Goal: Navigation & Orientation: Understand site structure

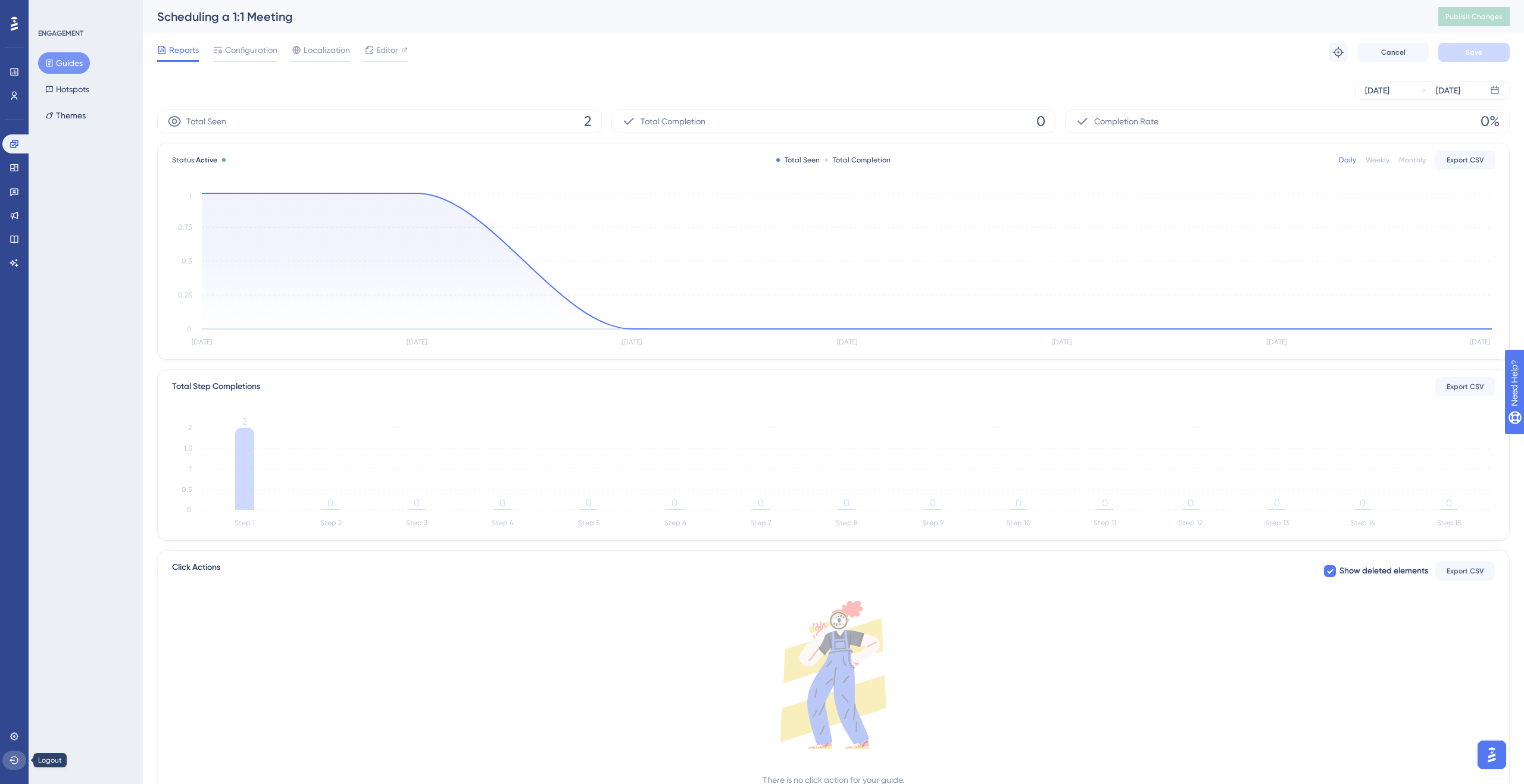
click at [12, 759] on icon at bounding box center [14, 760] width 9 height 8
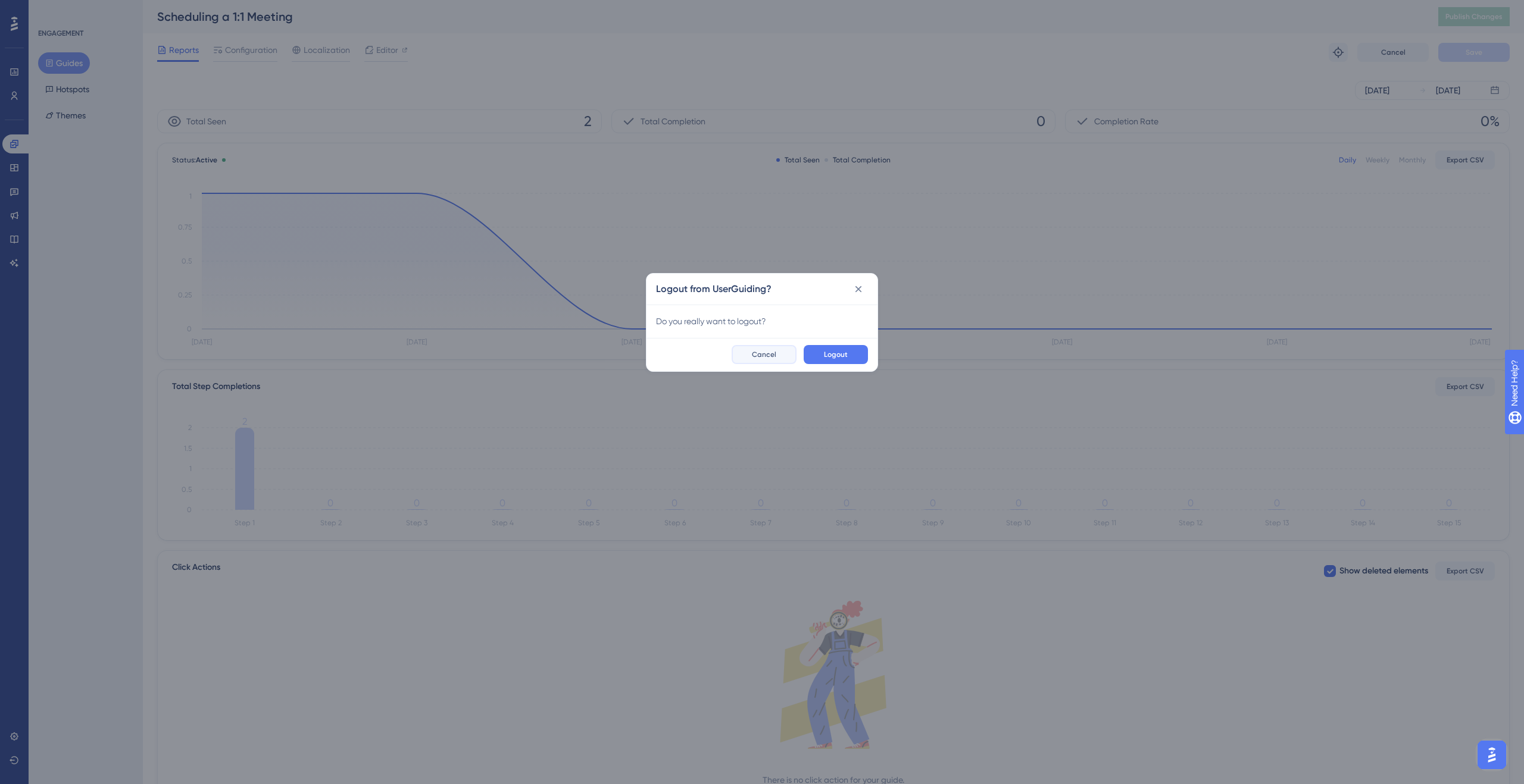
click at [769, 350] on span "Cancel" at bounding box center [764, 355] width 24 height 10
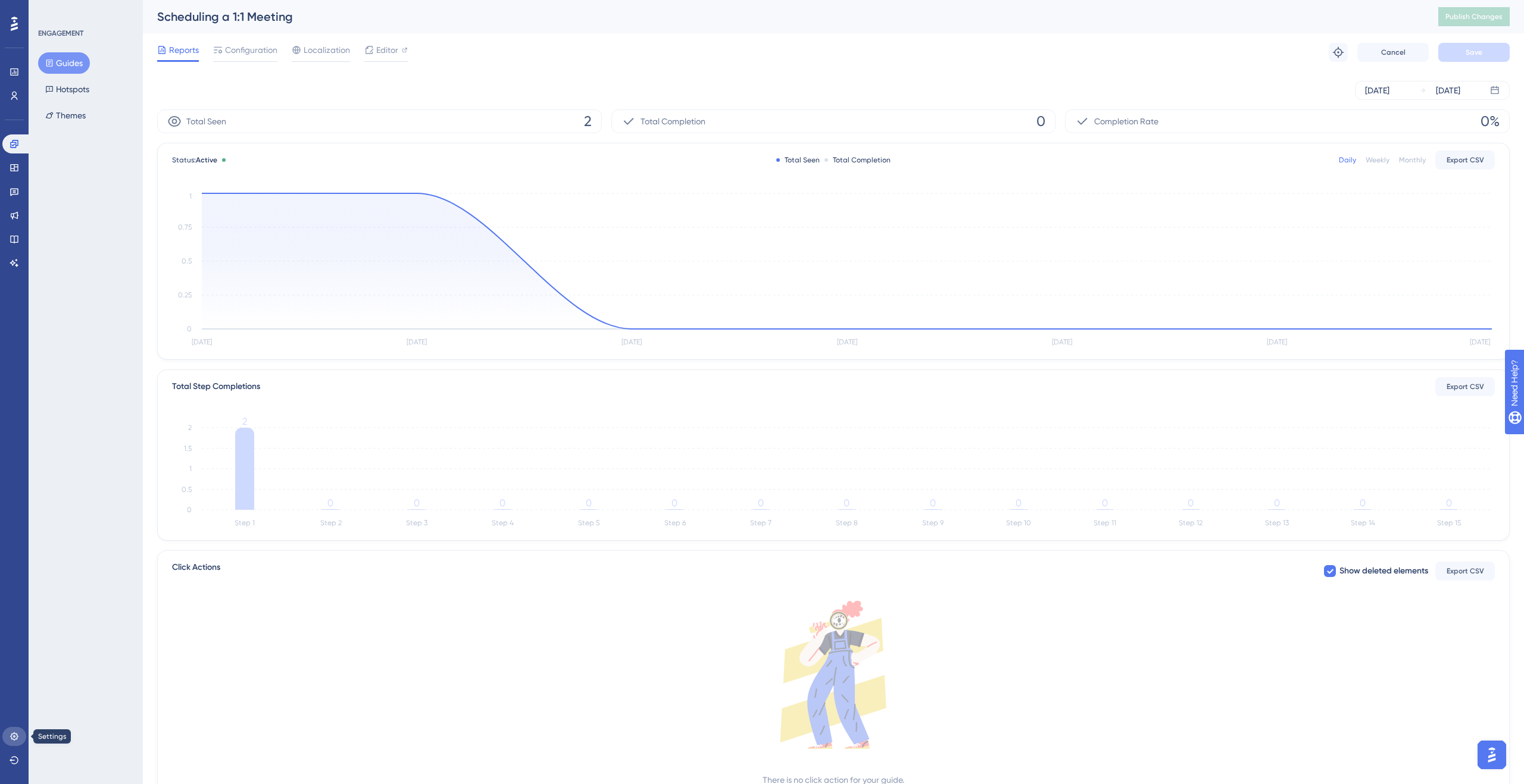
click at [13, 734] on icon at bounding box center [13, 736] width 8 height 8
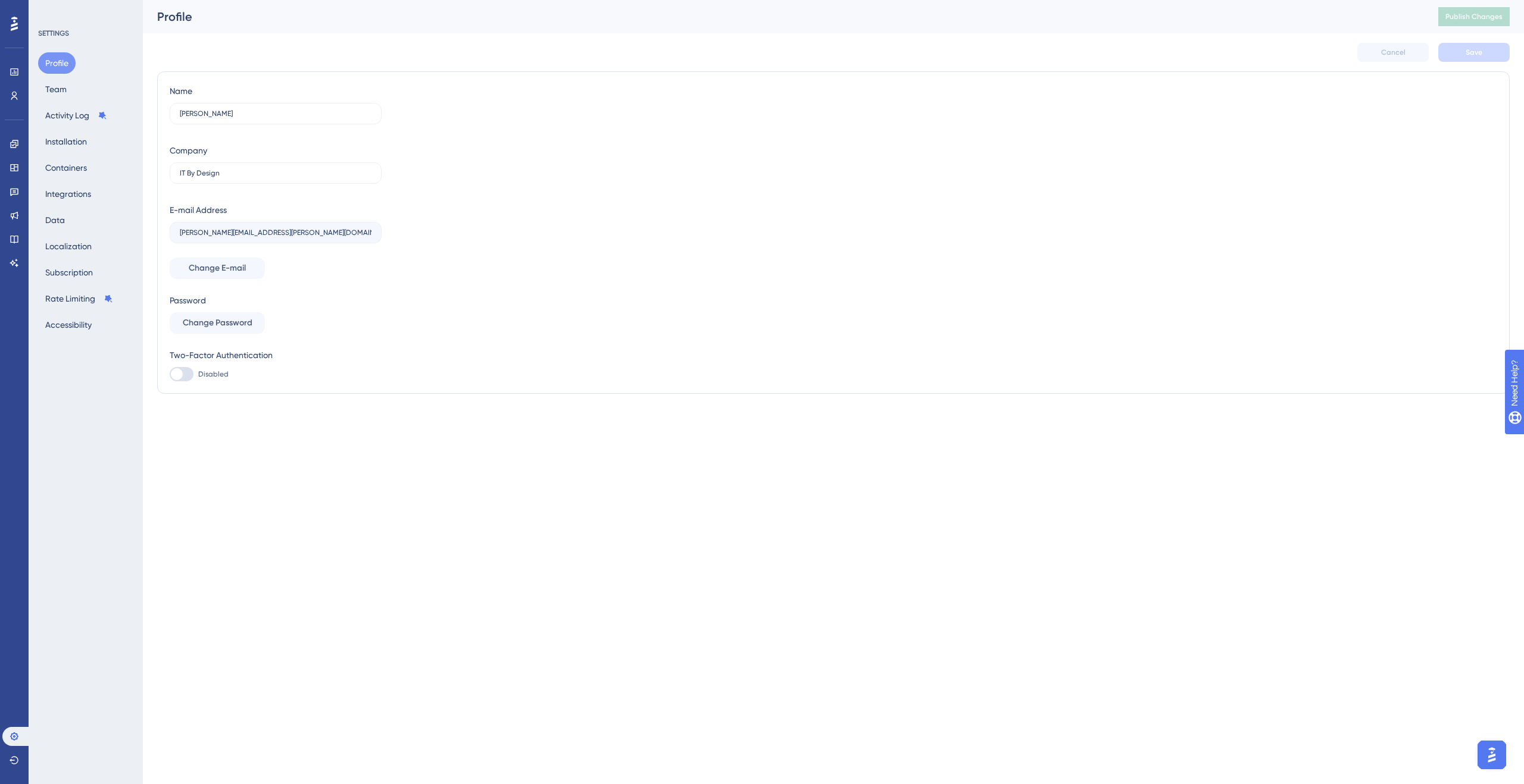
click at [310, 227] on label "ryan.bailey@itbd.net" at bounding box center [276, 233] width 212 height 22
click at [12, 153] on link at bounding box center [14, 144] width 24 height 19
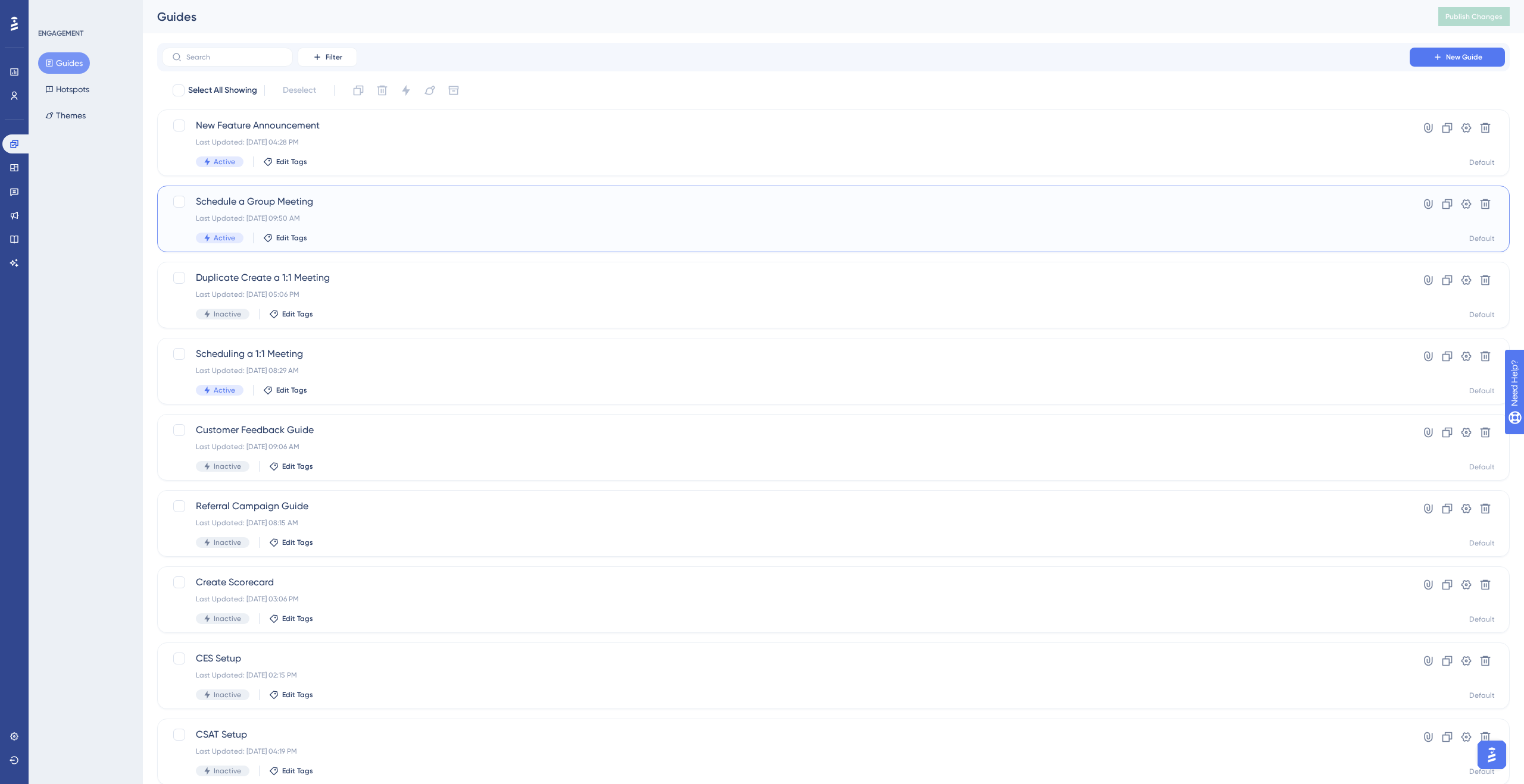
click at [389, 227] on div "Schedule a Group Meeting Last Updated: Apr 17 2025, 09:50 AM Active Edit Tags" at bounding box center [785, 219] width 1180 height 48
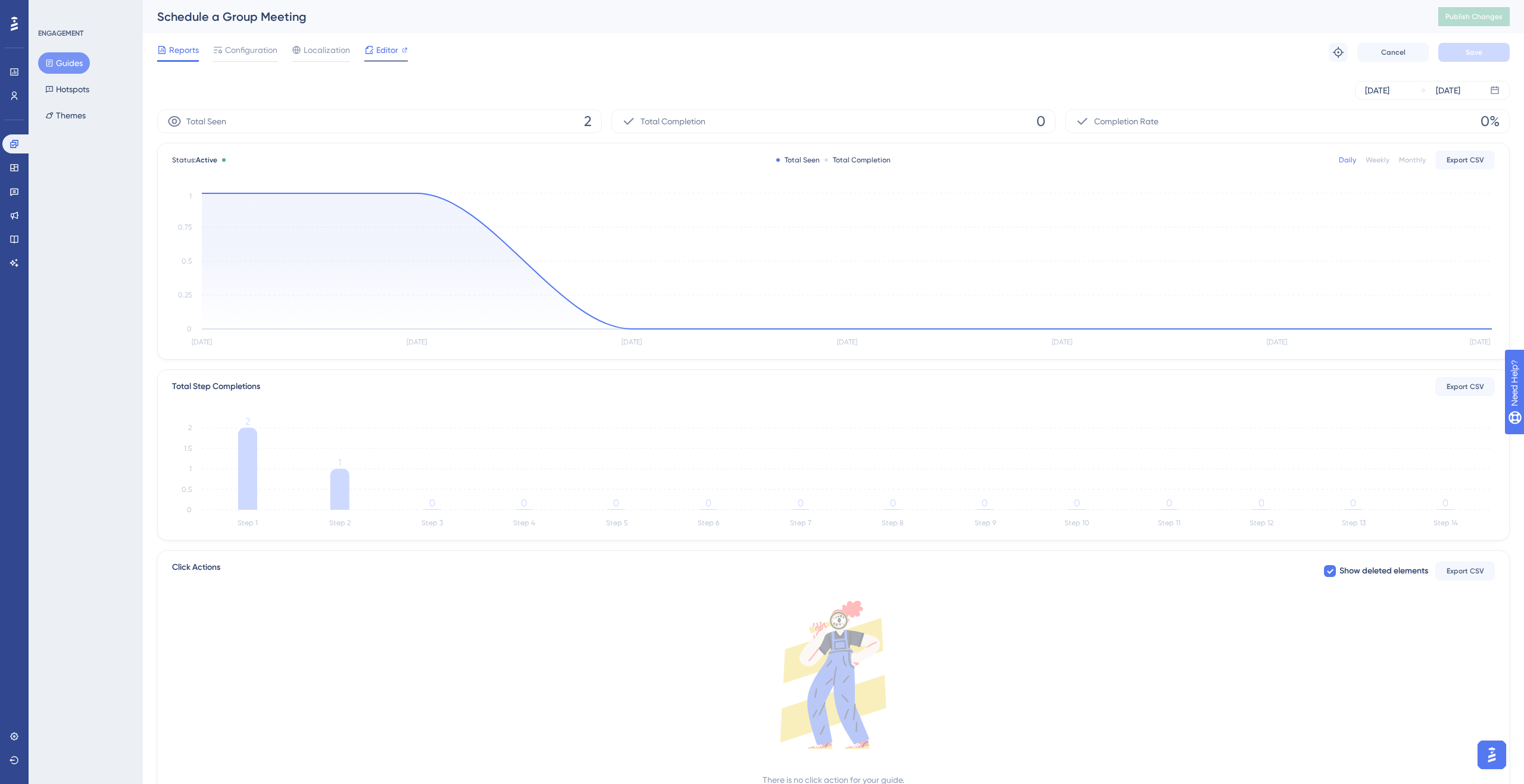
click at [390, 52] on span "Editor" at bounding box center [387, 50] width 22 height 14
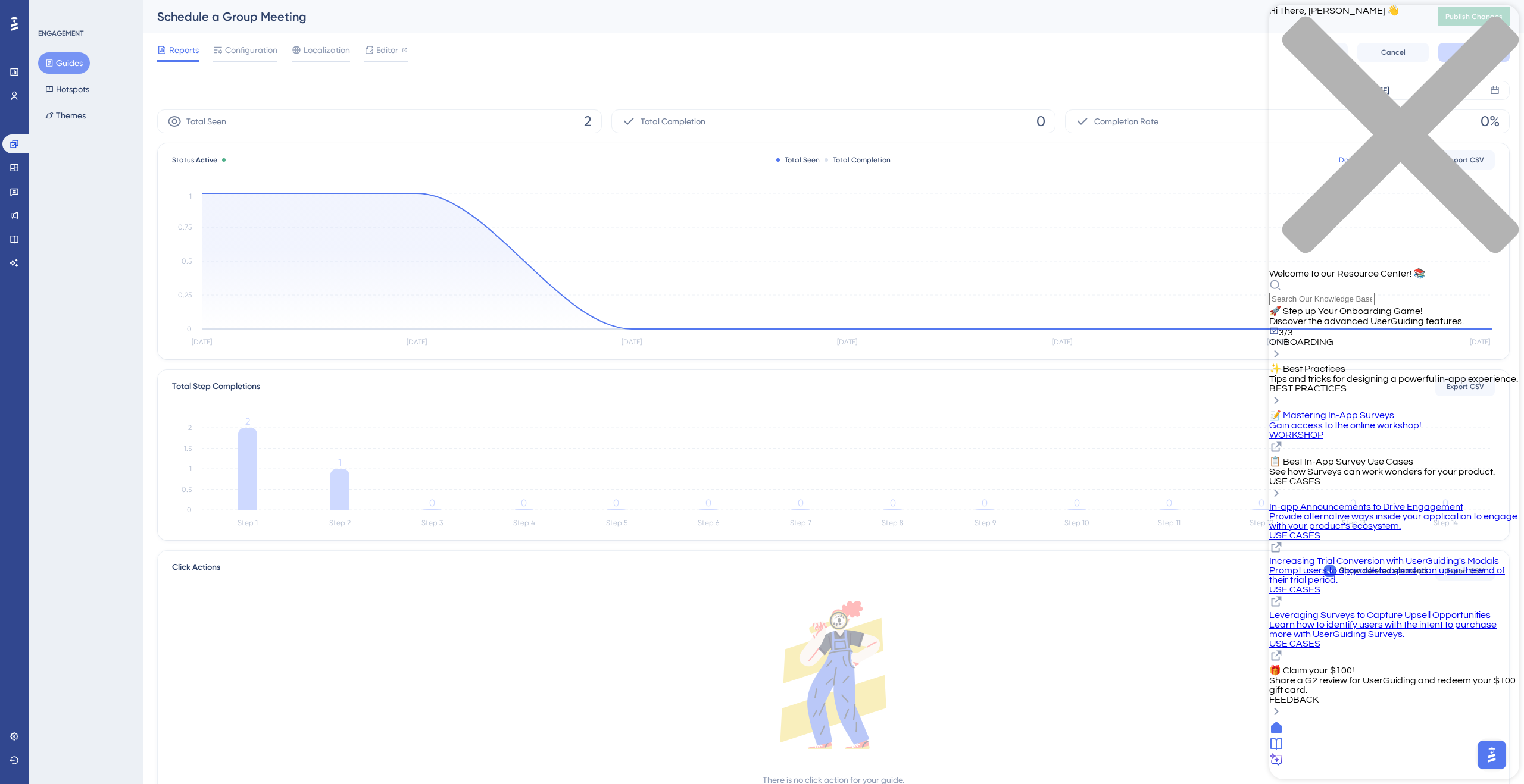
click at [1282, 750] on icon at bounding box center [1276, 744] width 12 height 12
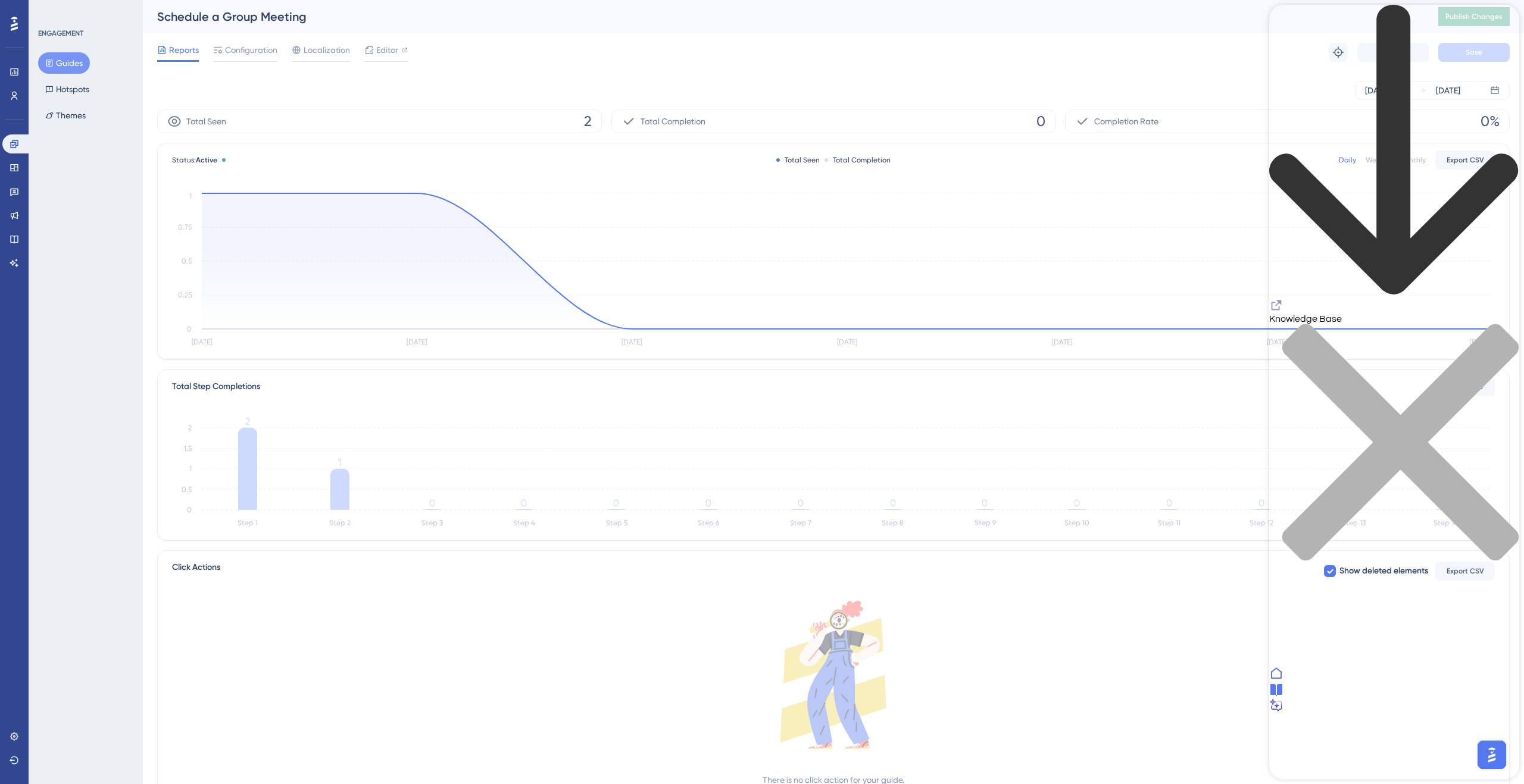
click at [1282, 301] on icon "Resource Center Header" at bounding box center [1276, 305] width 10 height 10
click at [1290, 29] on div "back to header" at bounding box center [1395, 151] width 250 height 294
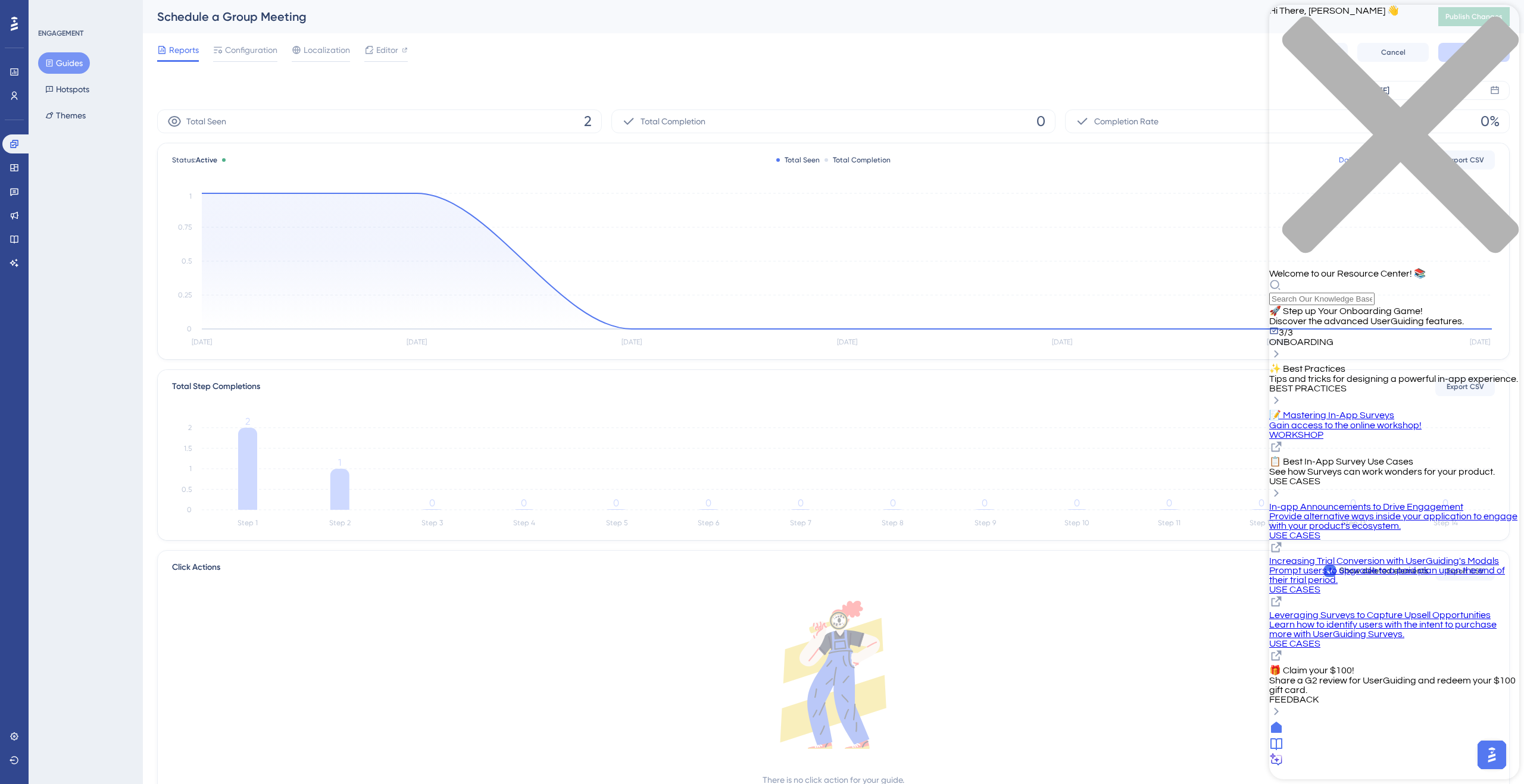
scroll to position [6, 0]
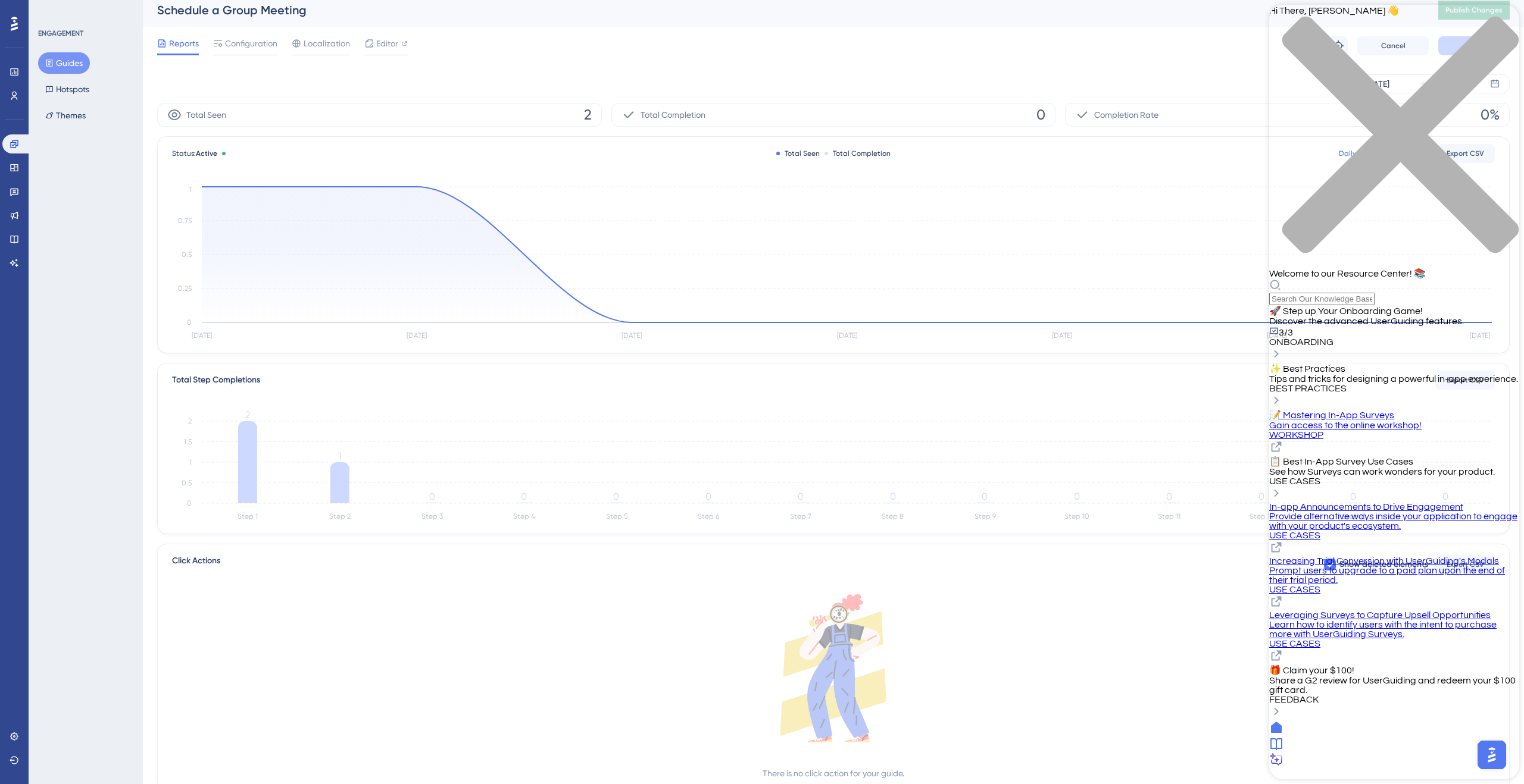
click at [1283, 751] on icon at bounding box center [1277, 744] width 14 height 14
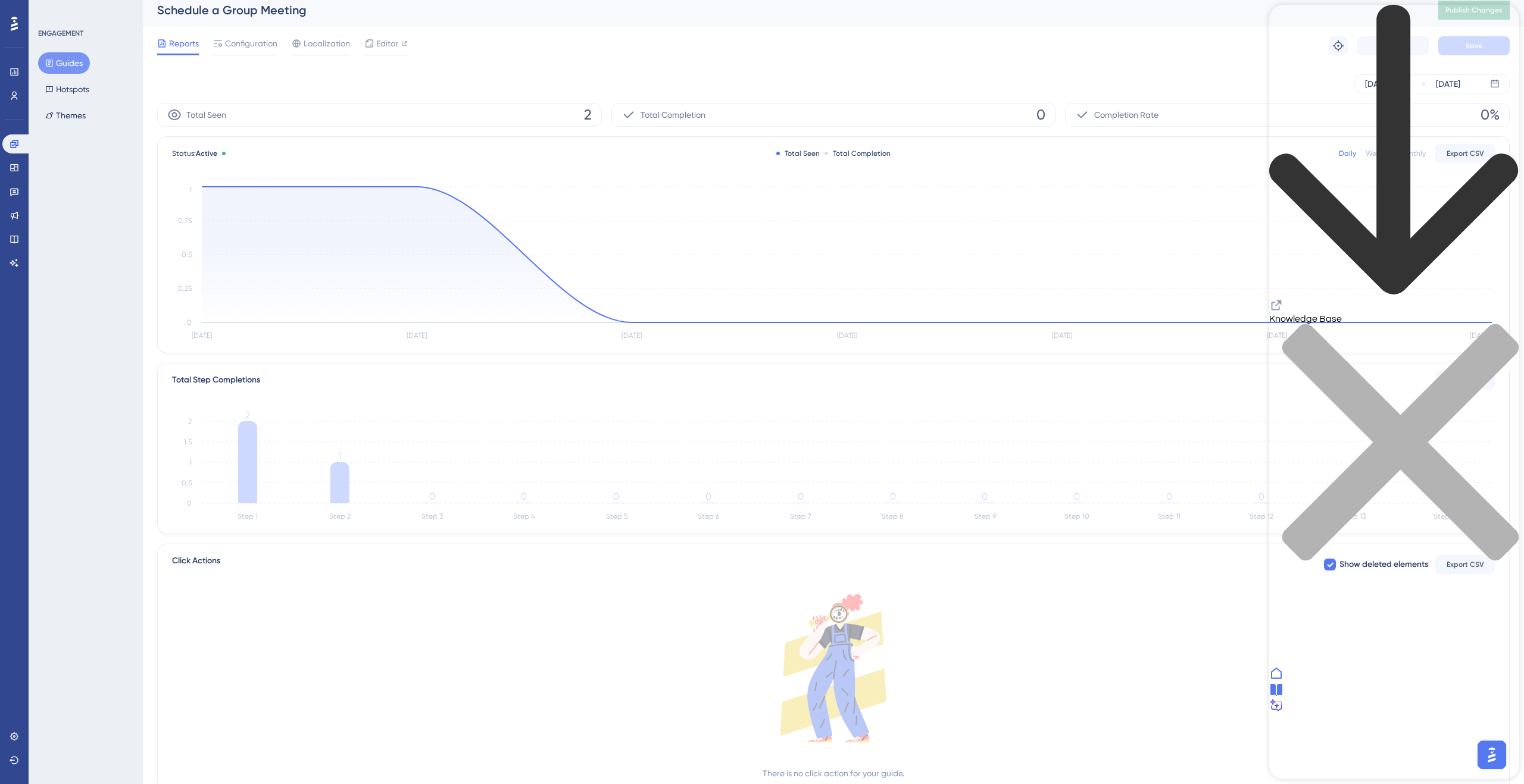
click at [1321, 298] on div "Resource Center Header" at bounding box center [1395, 306] width 250 height 16
click at [1283, 298] on icon "Resource Center Header" at bounding box center [1277, 305] width 14 height 14
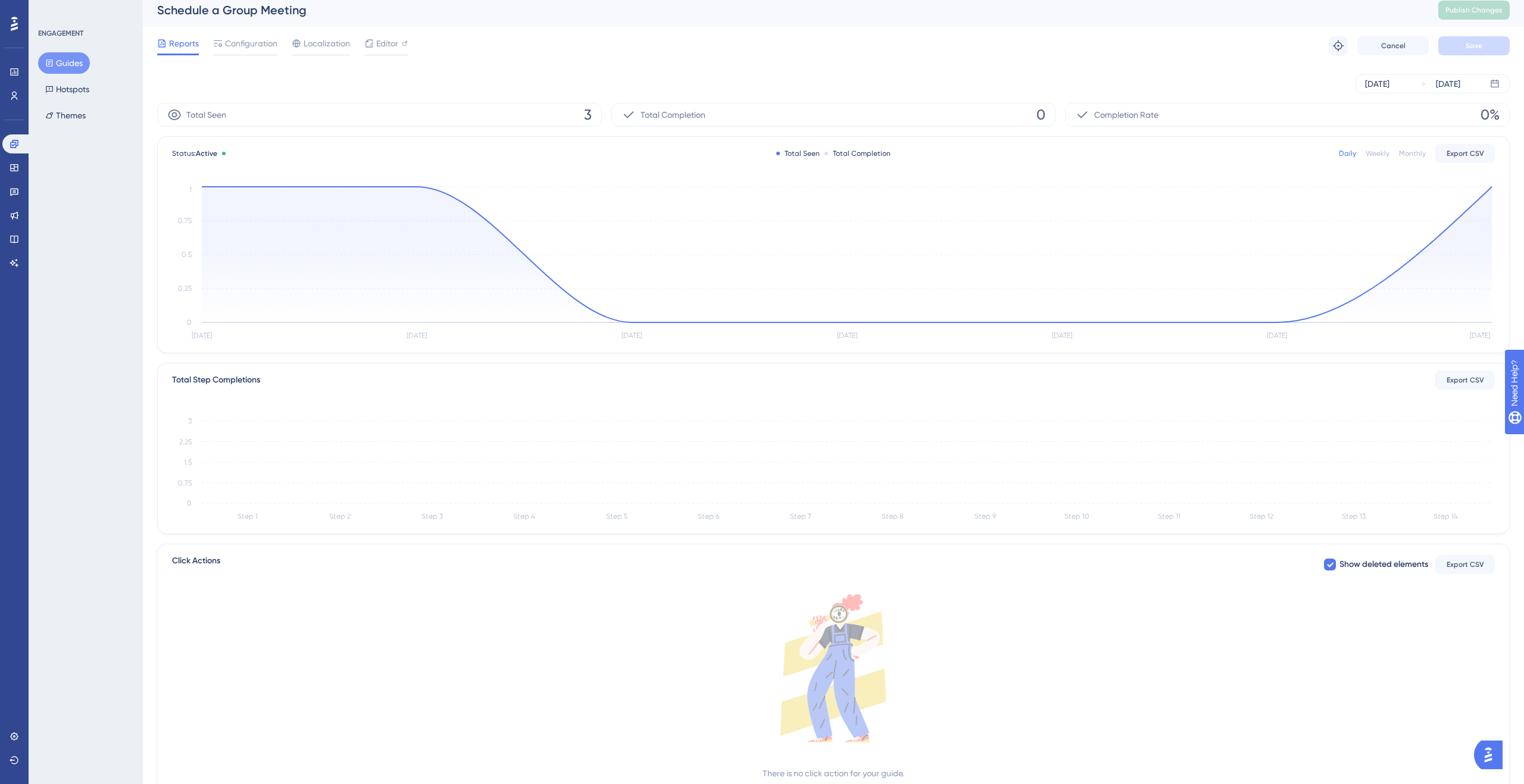
click at [13, 19] on icon at bounding box center [14, 24] width 7 height 14
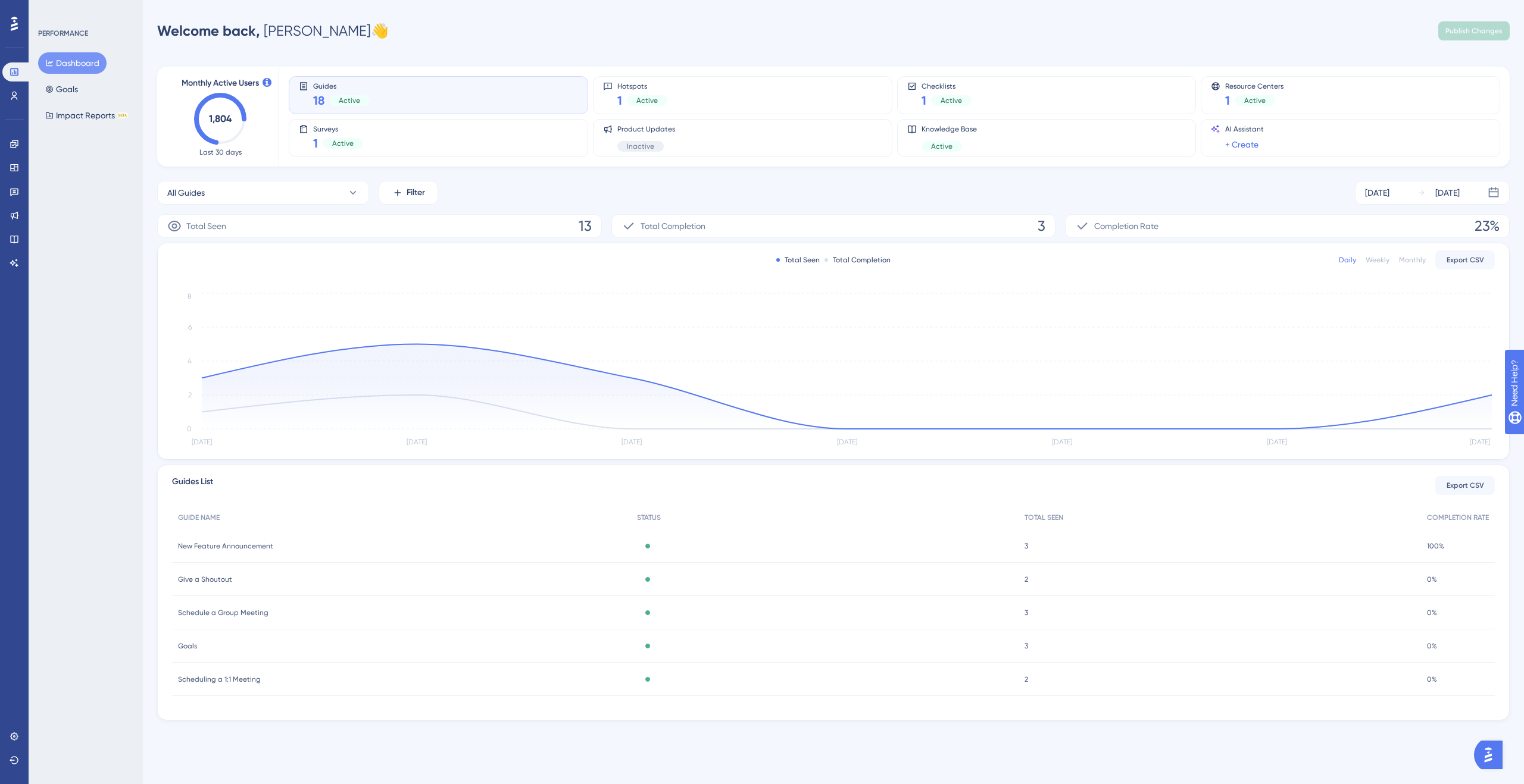
click at [1489, 746] on img "Open AI Assistant Launcher" at bounding box center [1488, 755] width 22 height 22
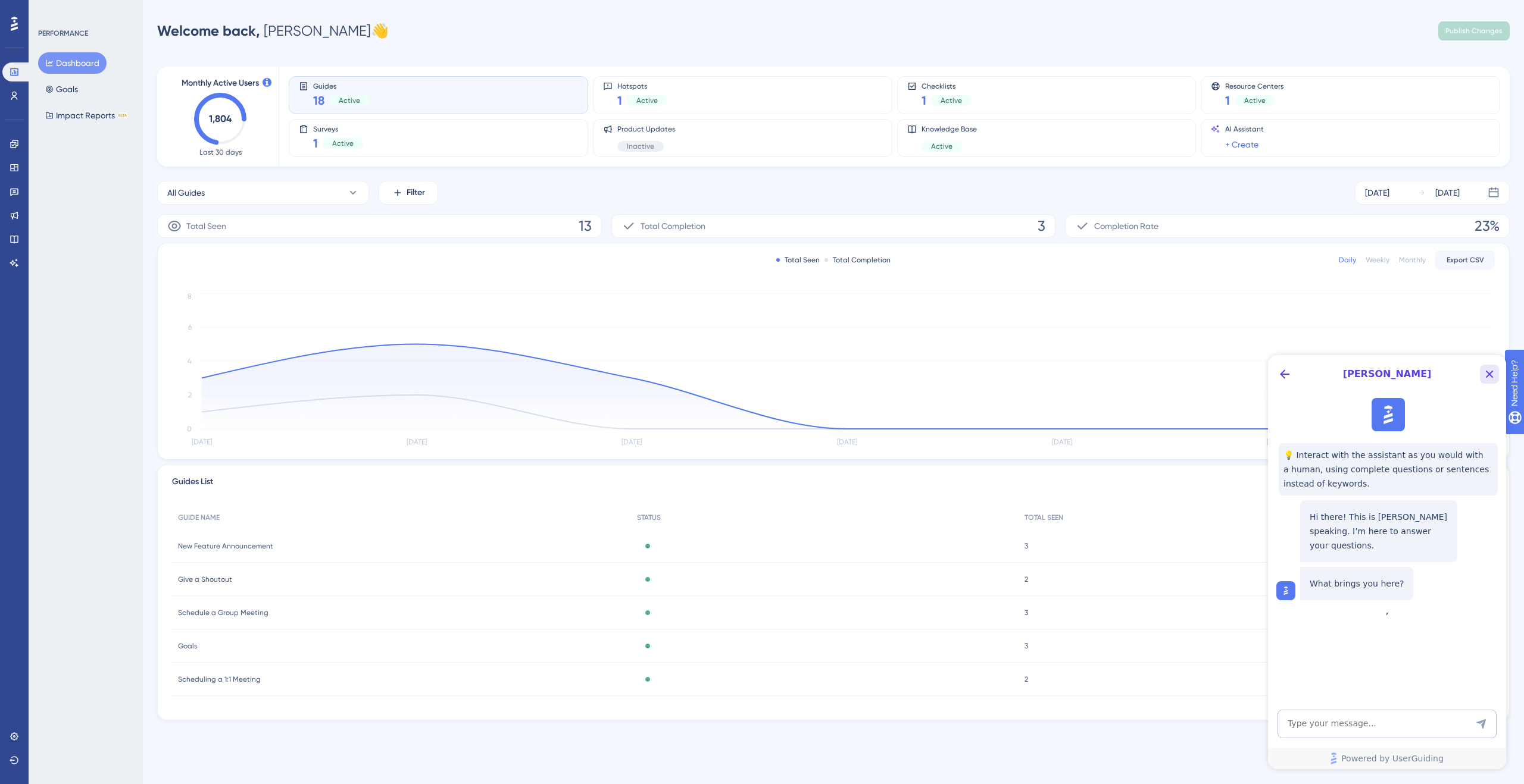
click at [1495, 374] on icon "Close Button" at bounding box center [1490, 374] width 14 height 14
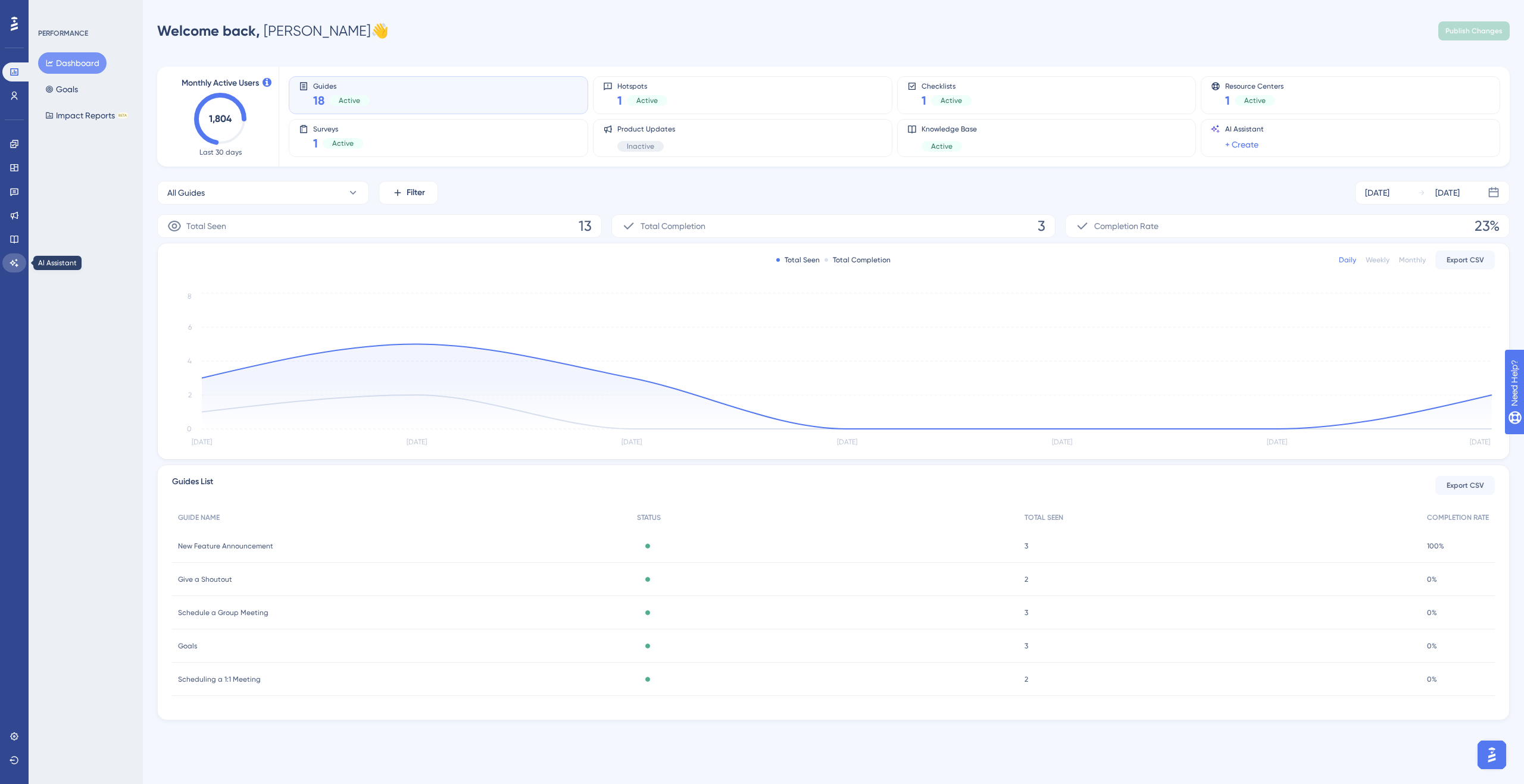
click at [13, 260] on icon at bounding box center [14, 263] width 10 height 10
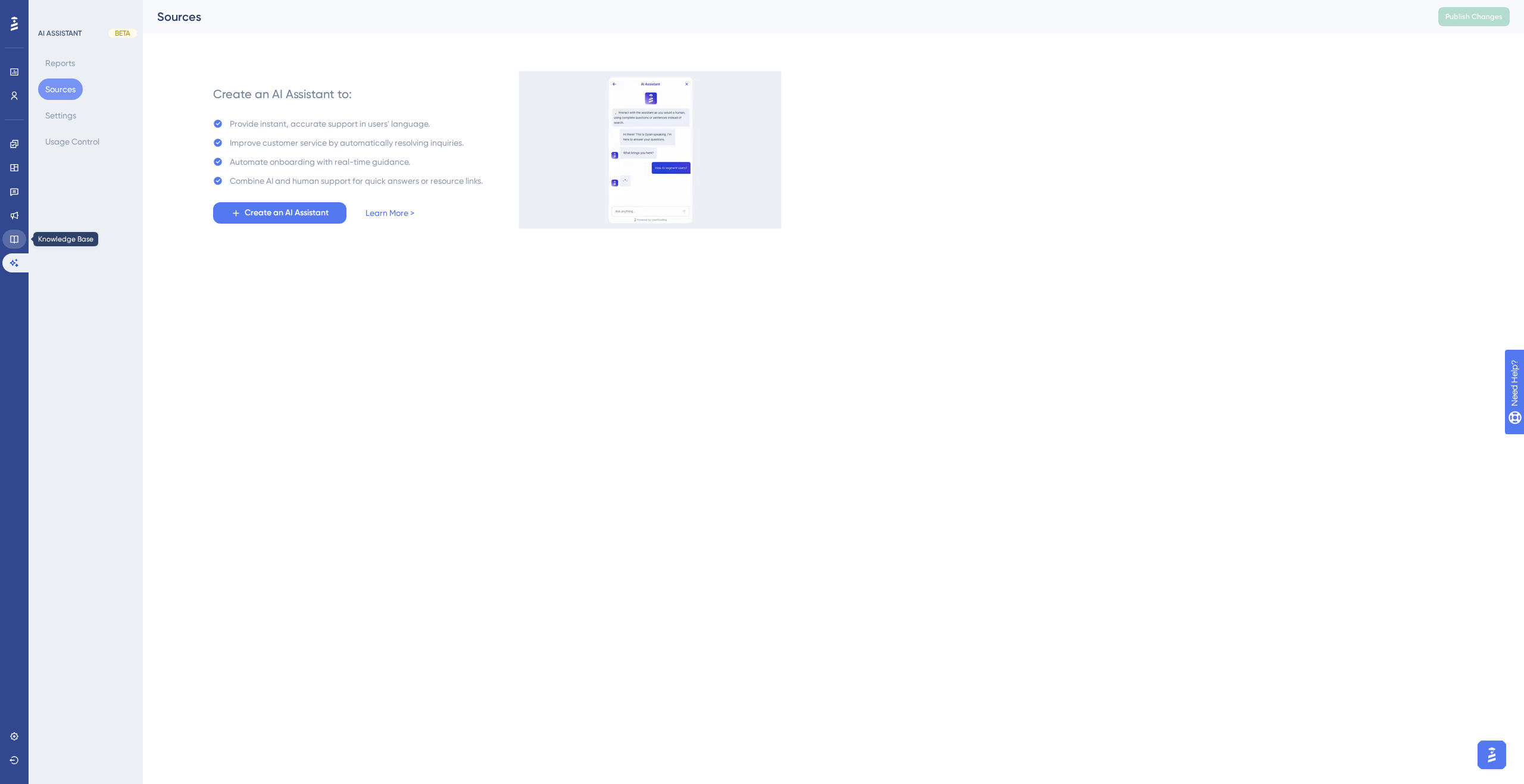
click at [13, 235] on icon at bounding box center [13, 239] width 8 height 8
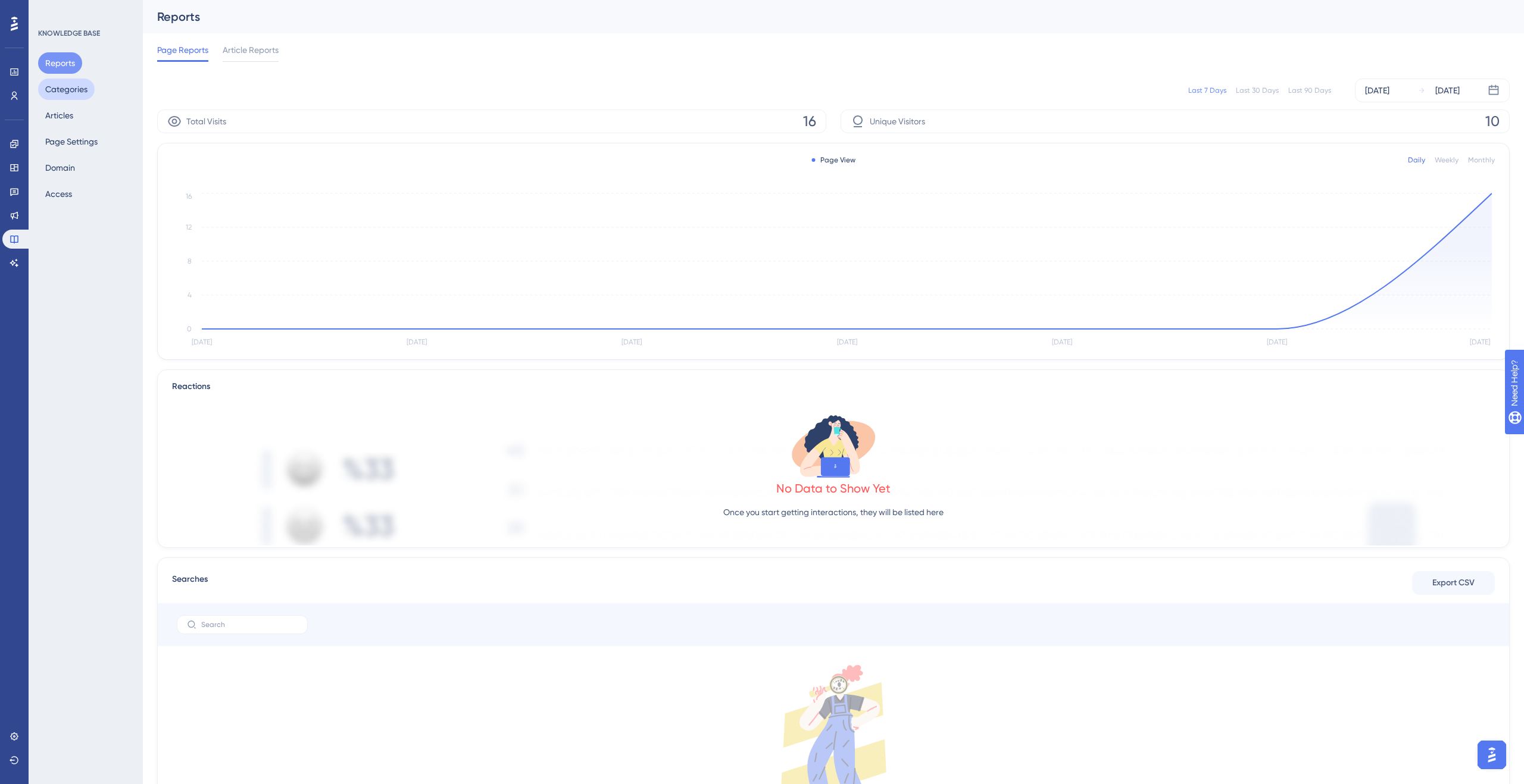
click at [66, 90] on button "Categories" at bounding box center [66, 89] width 57 height 22
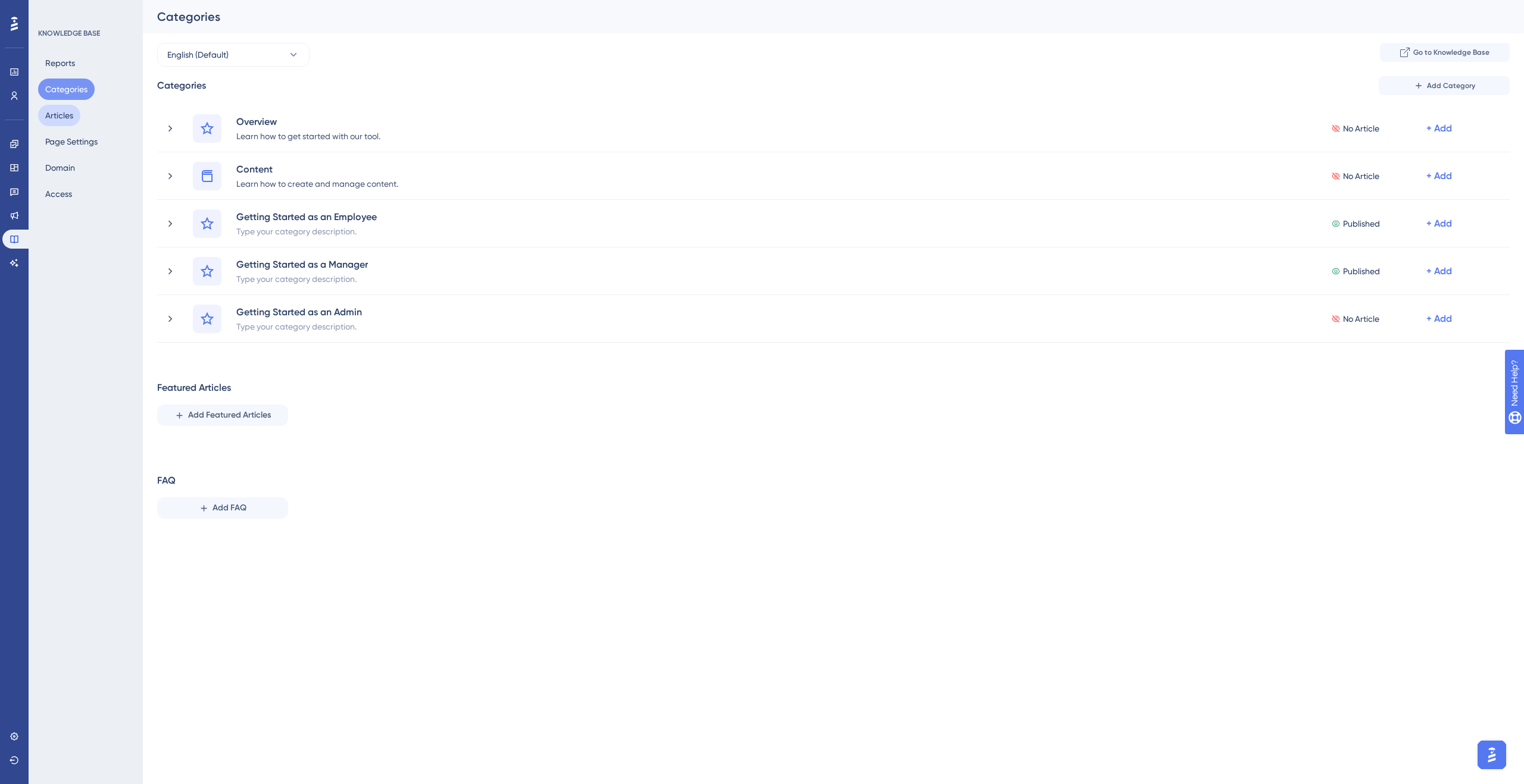
click at [71, 119] on button "Articles" at bounding box center [58, 116] width 42 height 22
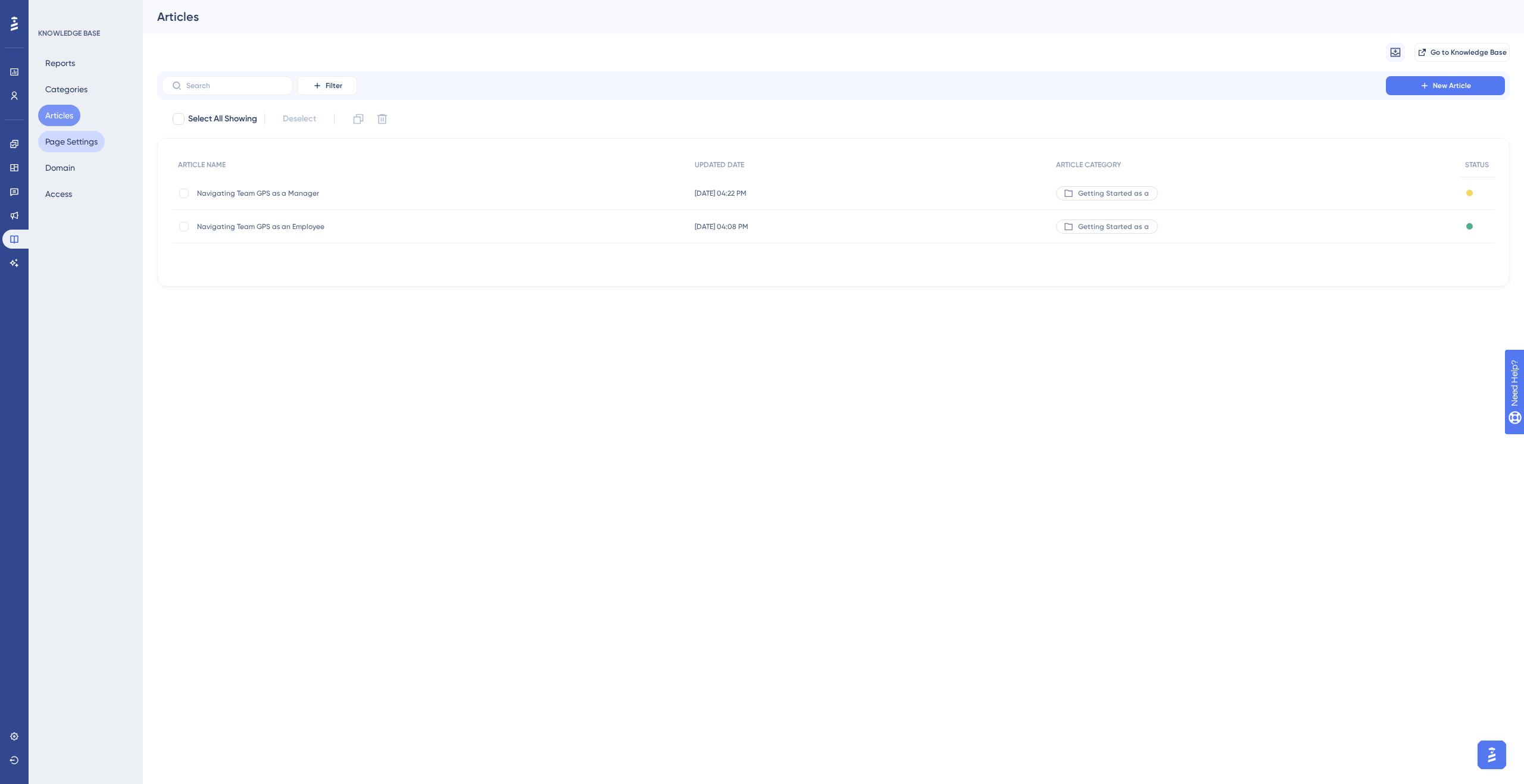
click at [70, 140] on button "Page Settings" at bounding box center [71, 142] width 66 height 22
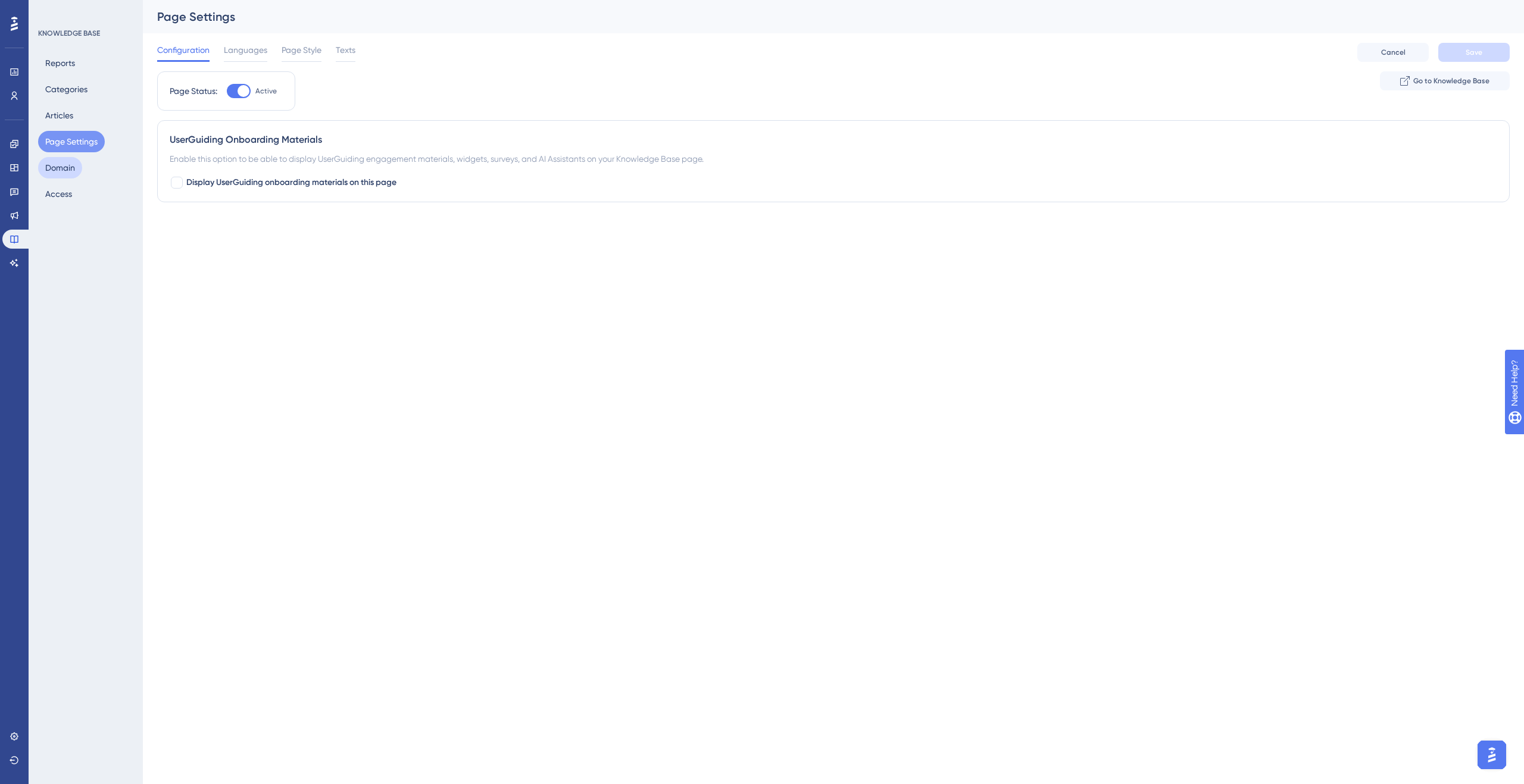
click at [70, 163] on button "Domain" at bounding box center [59, 168] width 44 height 22
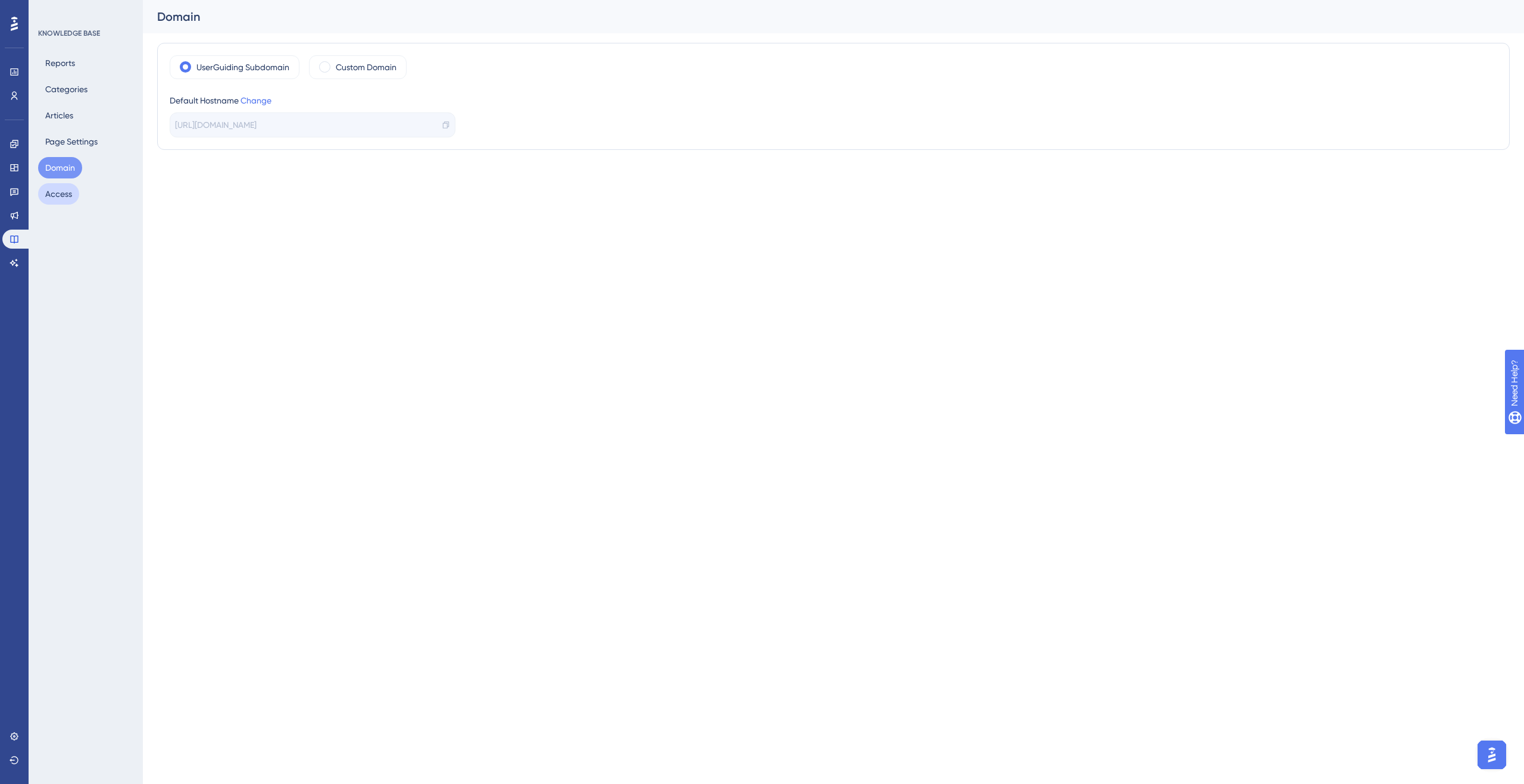
click at [66, 191] on button "Access" at bounding box center [58, 194] width 41 height 22
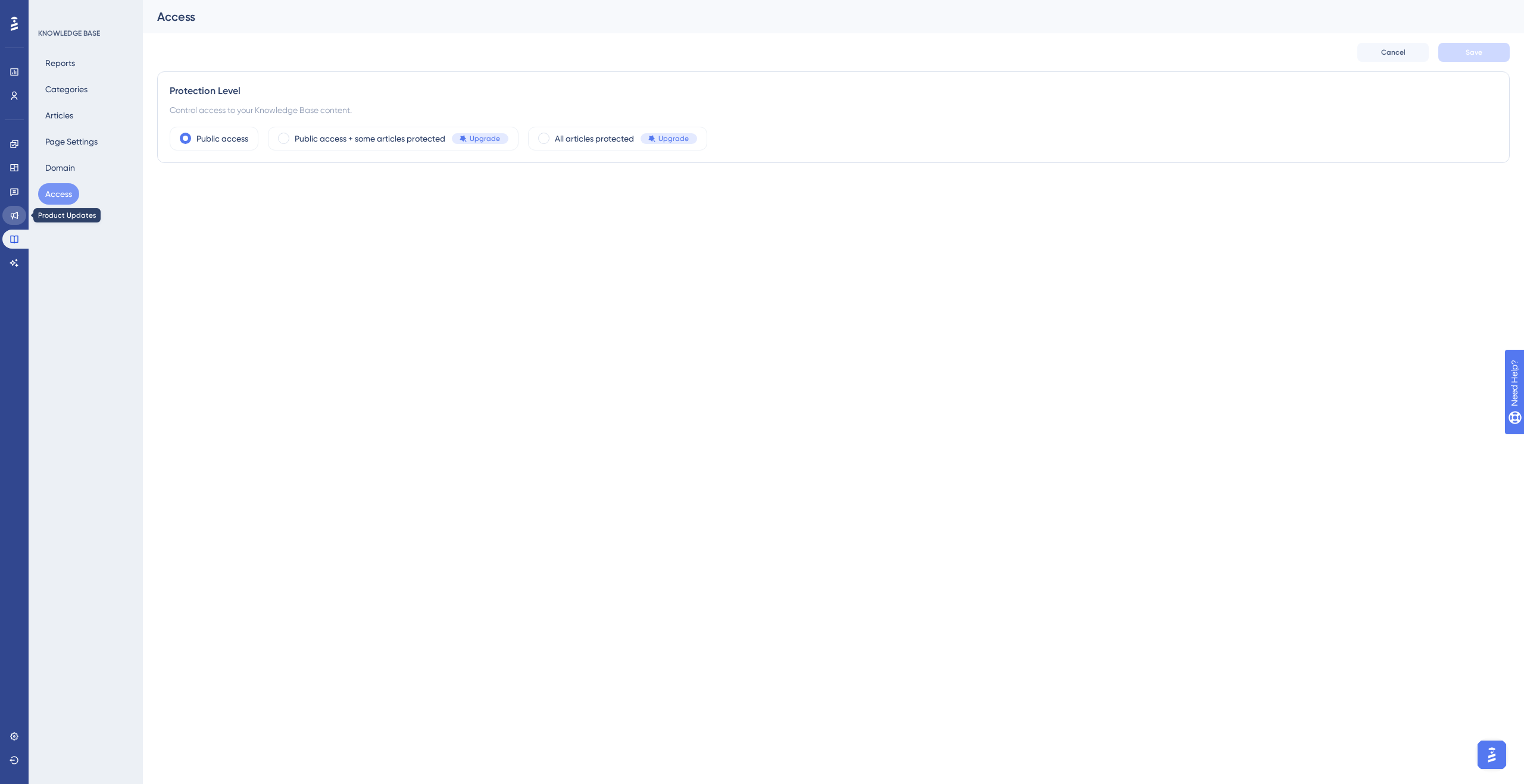
click at [19, 215] on link at bounding box center [14, 215] width 24 height 19
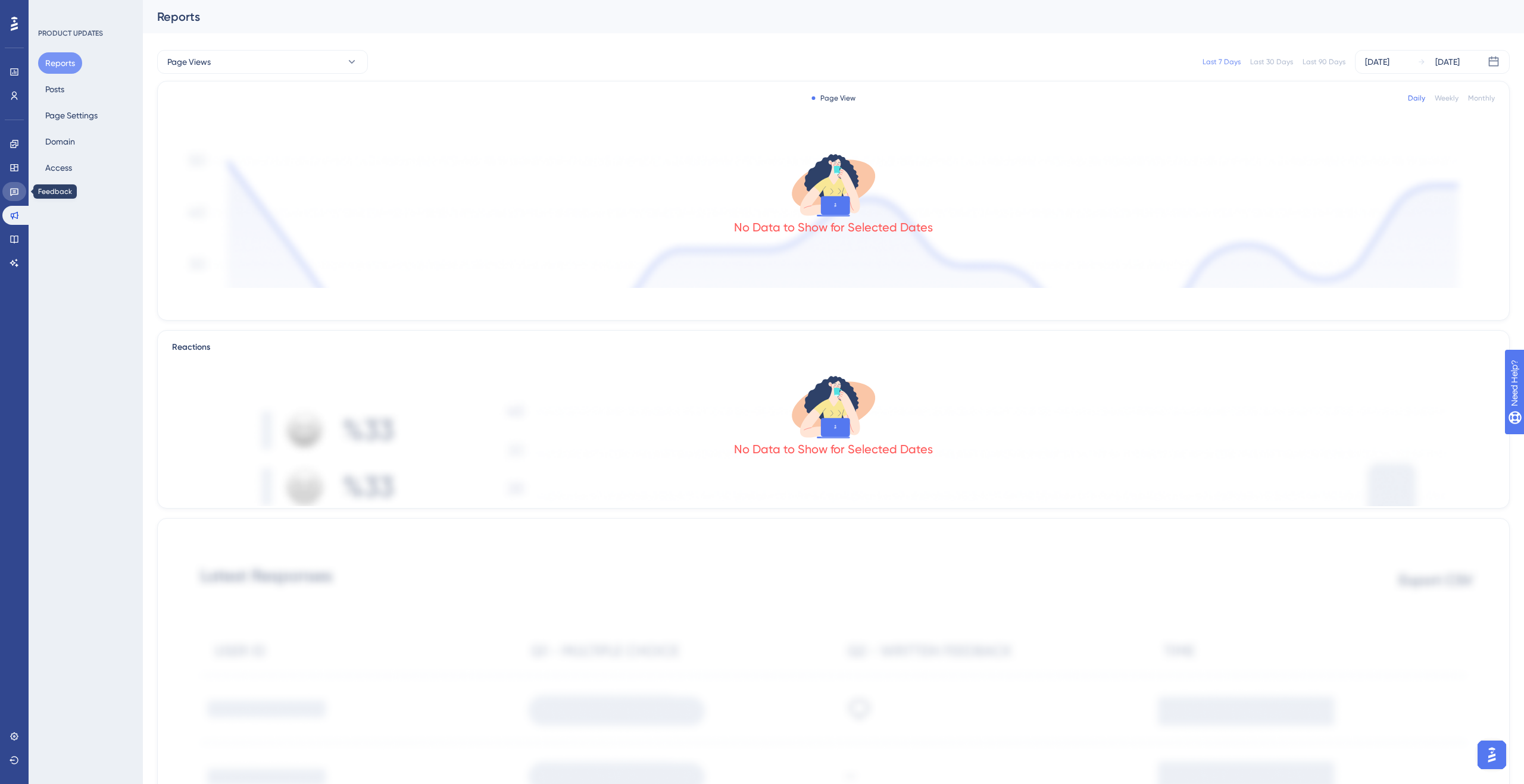
click at [15, 190] on icon at bounding box center [13, 192] width 8 height 8
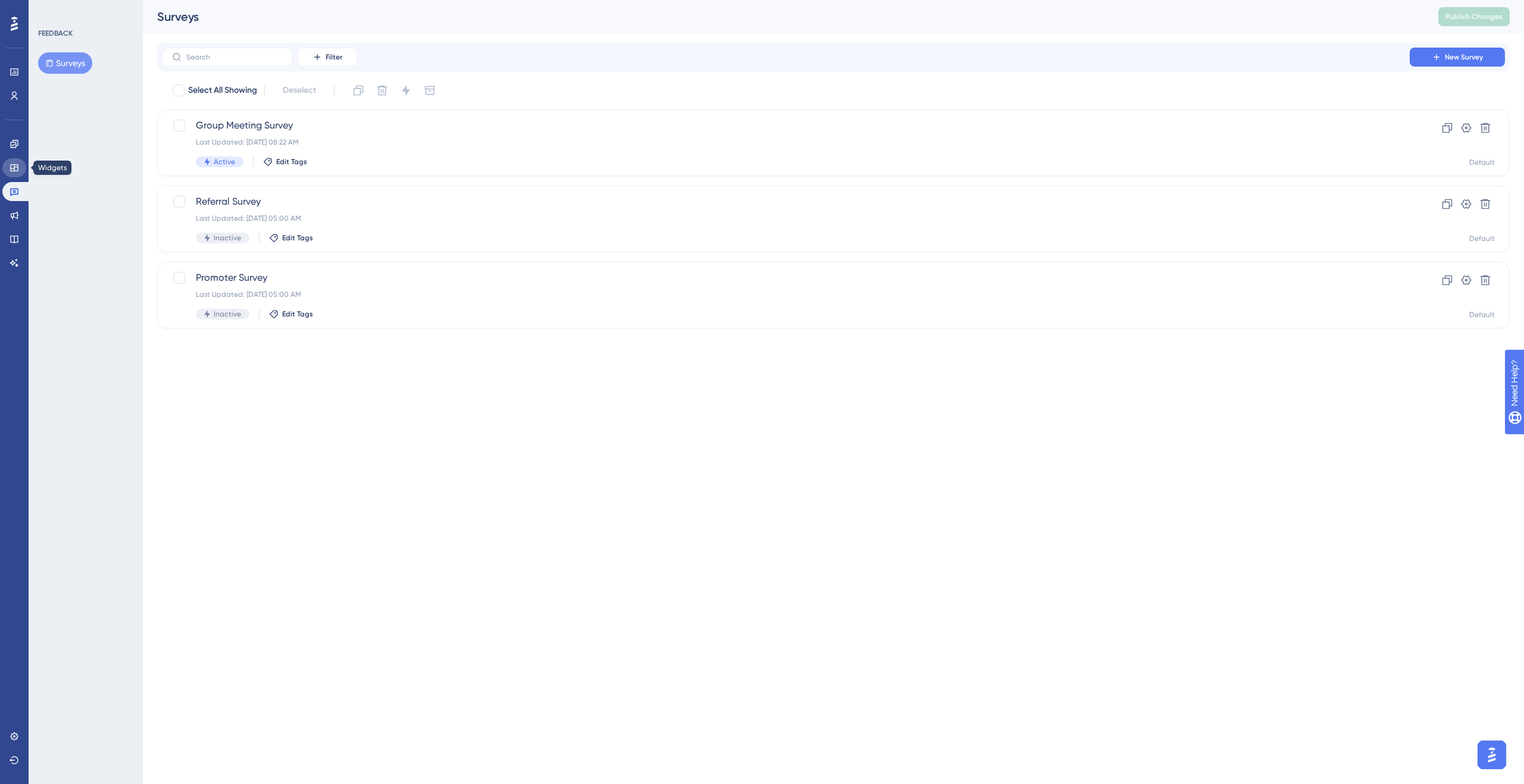
click at [15, 169] on icon at bounding box center [14, 168] width 10 height 10
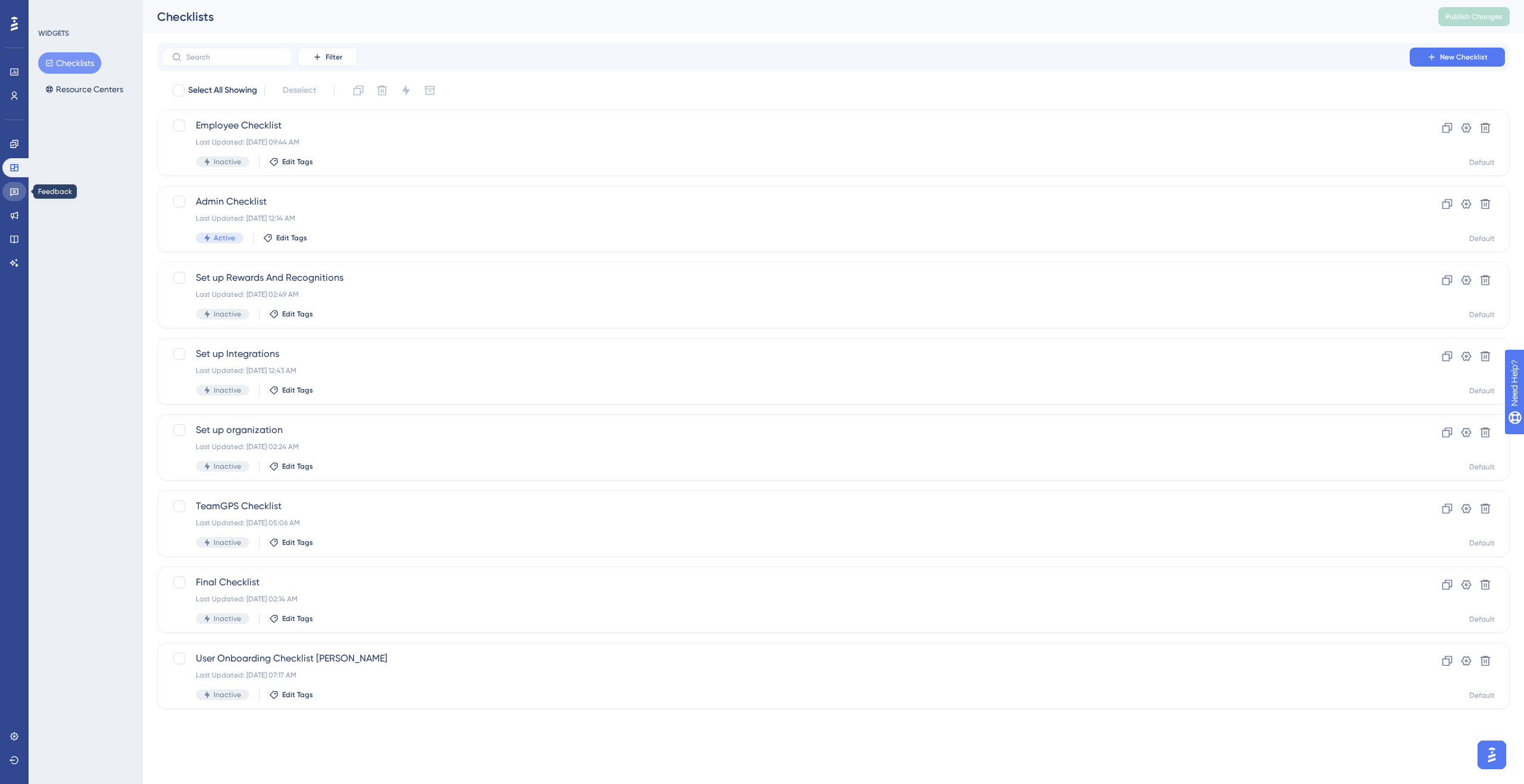
click at [15, 187] on icon at bounding box center [14, 191] width 10 height 10
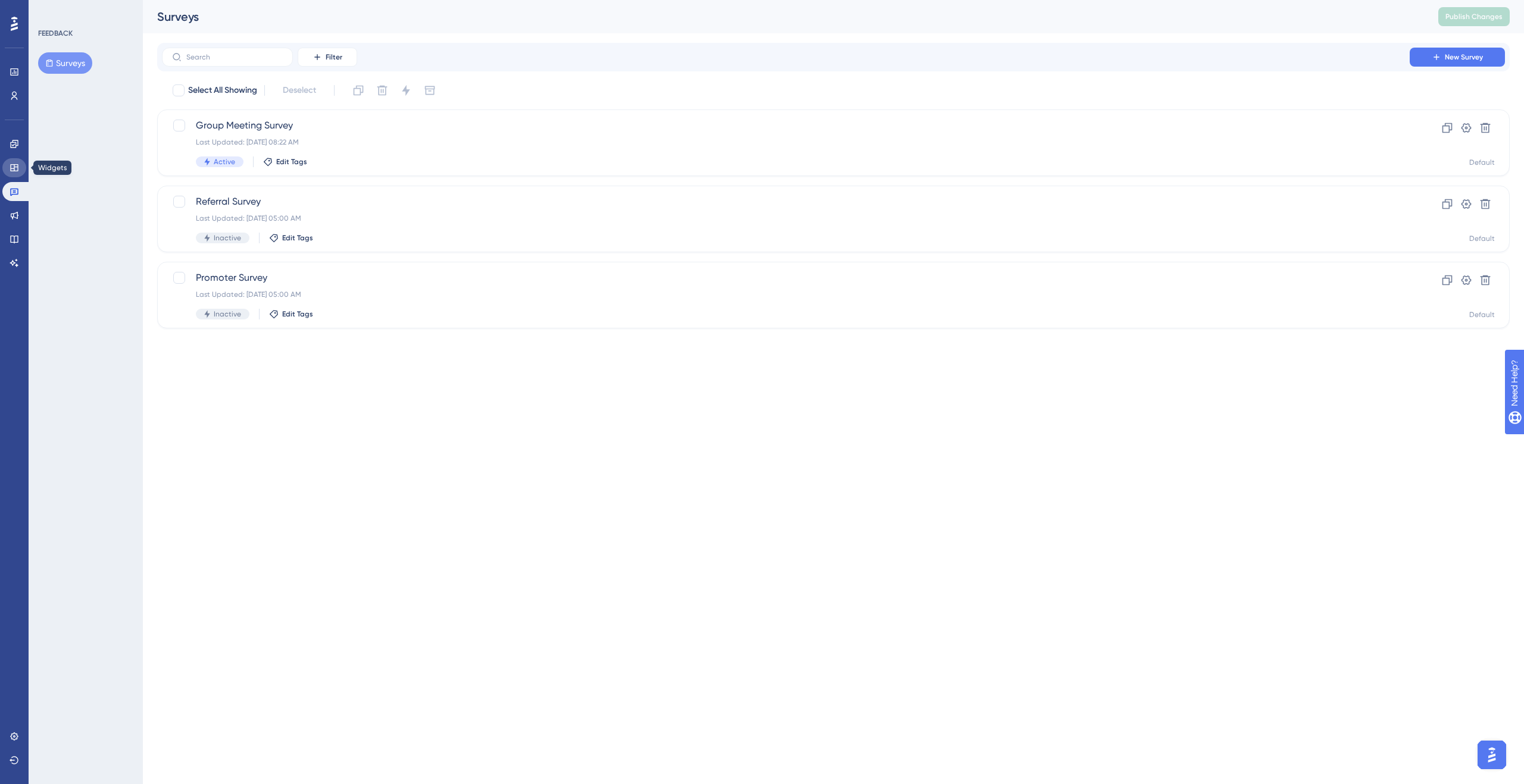
click at [17, 163] on icon at bounding box center [14, 168] width 10 height 10
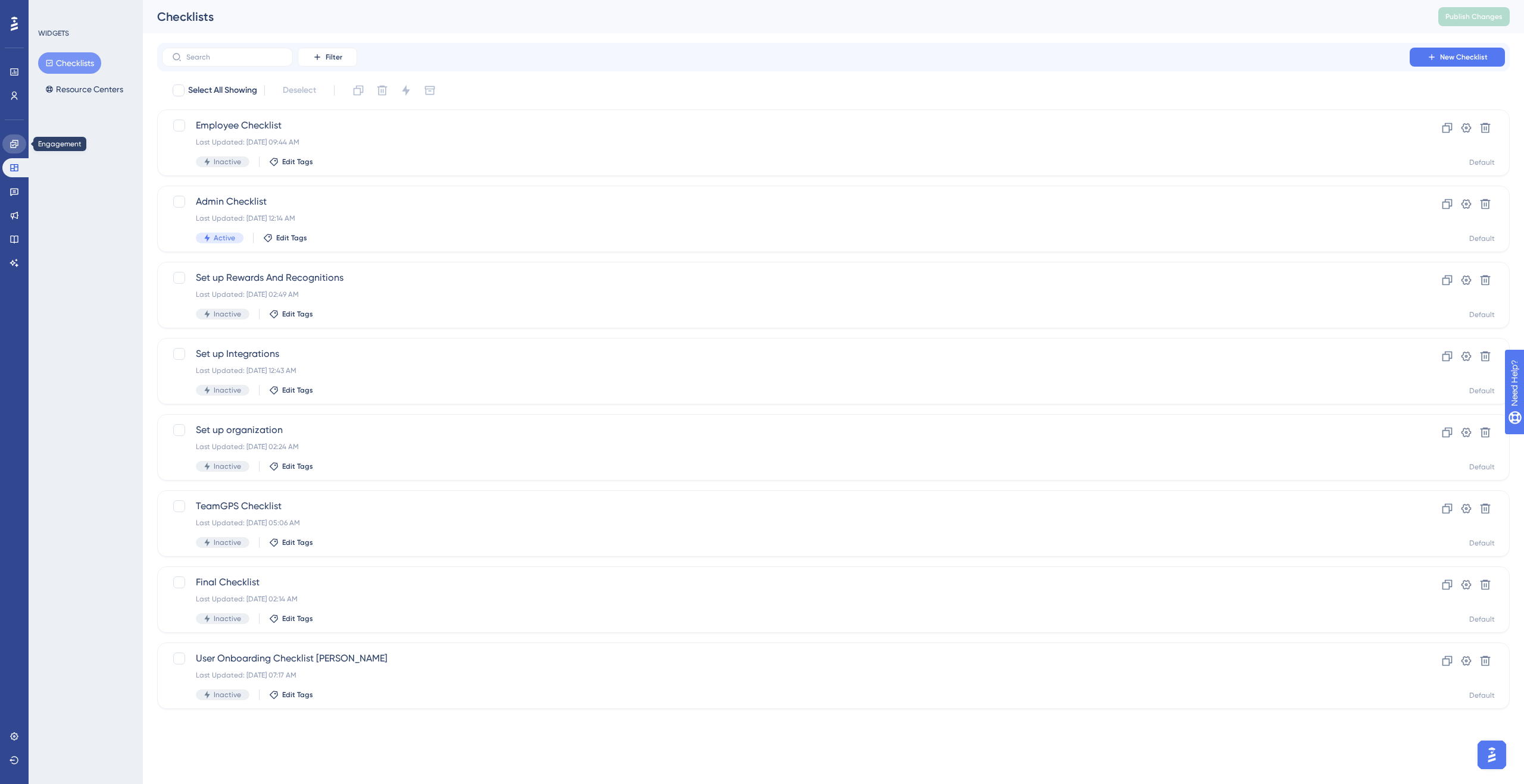
click at [12, 151] on link at bounding box center [14, 144] width 24 height 19
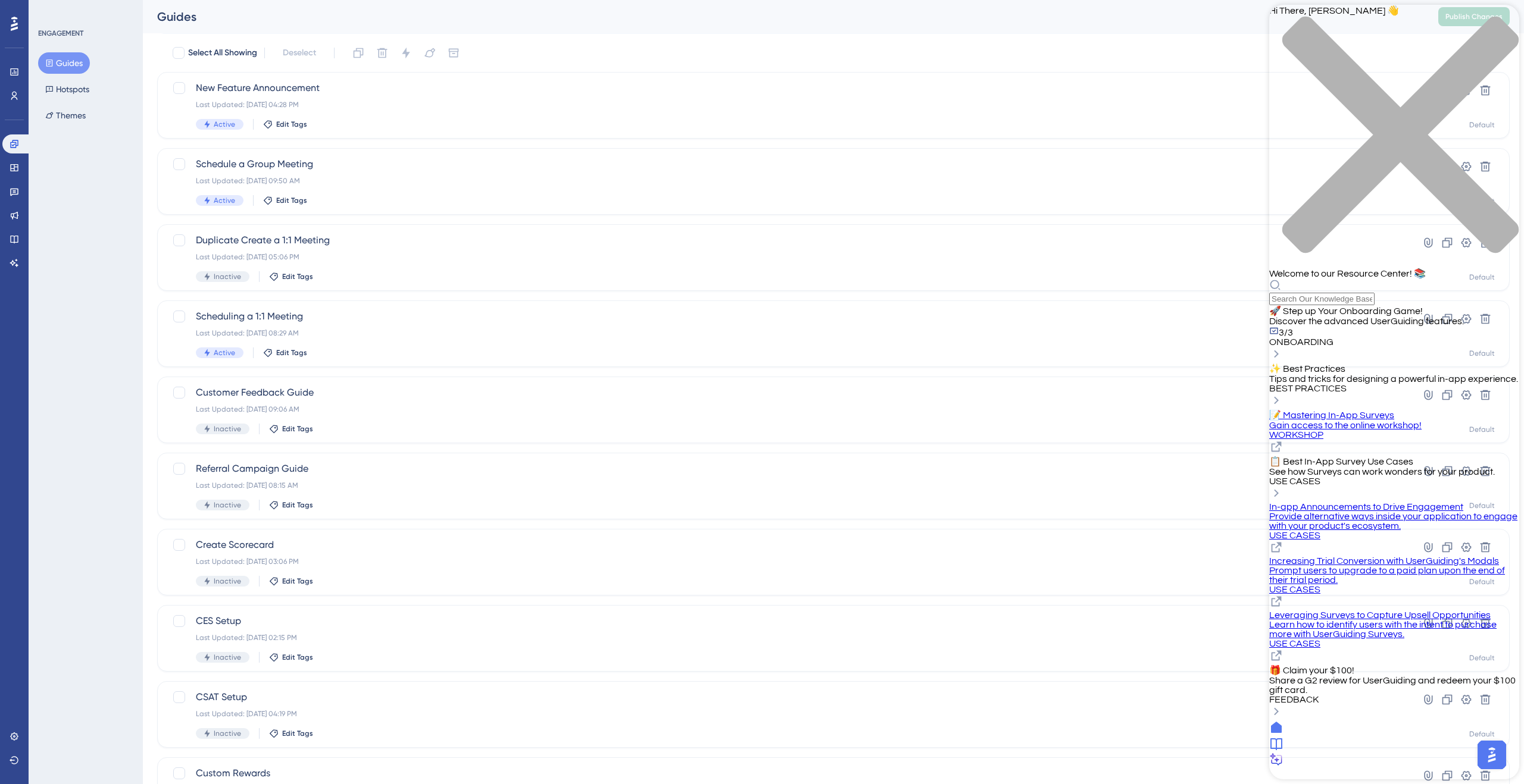
scroll to position [40, 0]
click at [1477, 695] on div "🎁 Claim your $100! Share a G2 review for UserGuiding and redeem your $100 gift …" at bounding box center [1395, 692] width 250 height 56
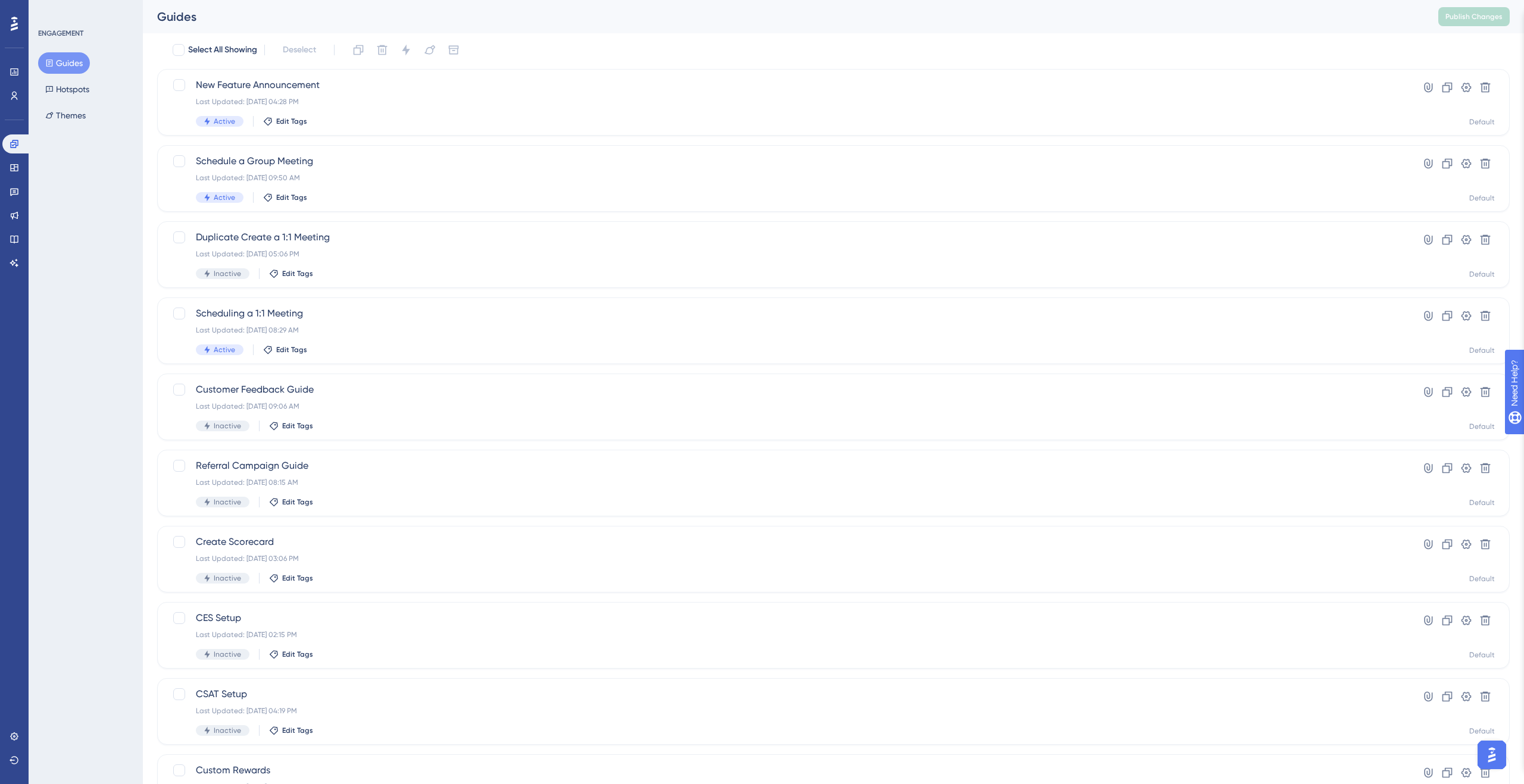
scroll to position [0, 0]
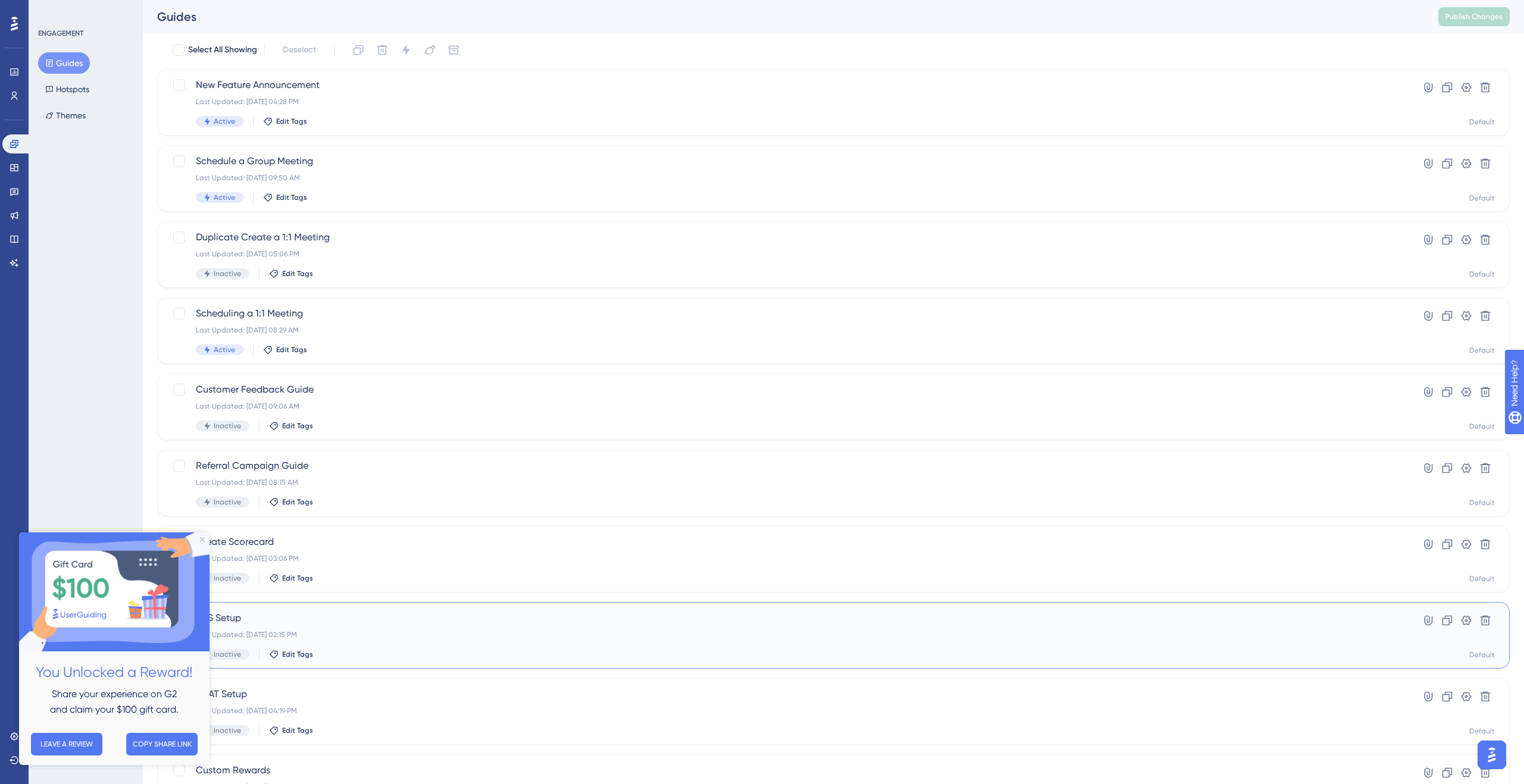
click at [629, 627] on div "CES Setup Last Updated: [DATE] 02:15 PM Inactive Edit Tags" at bounding box center [785, 635] width 1180 height 48
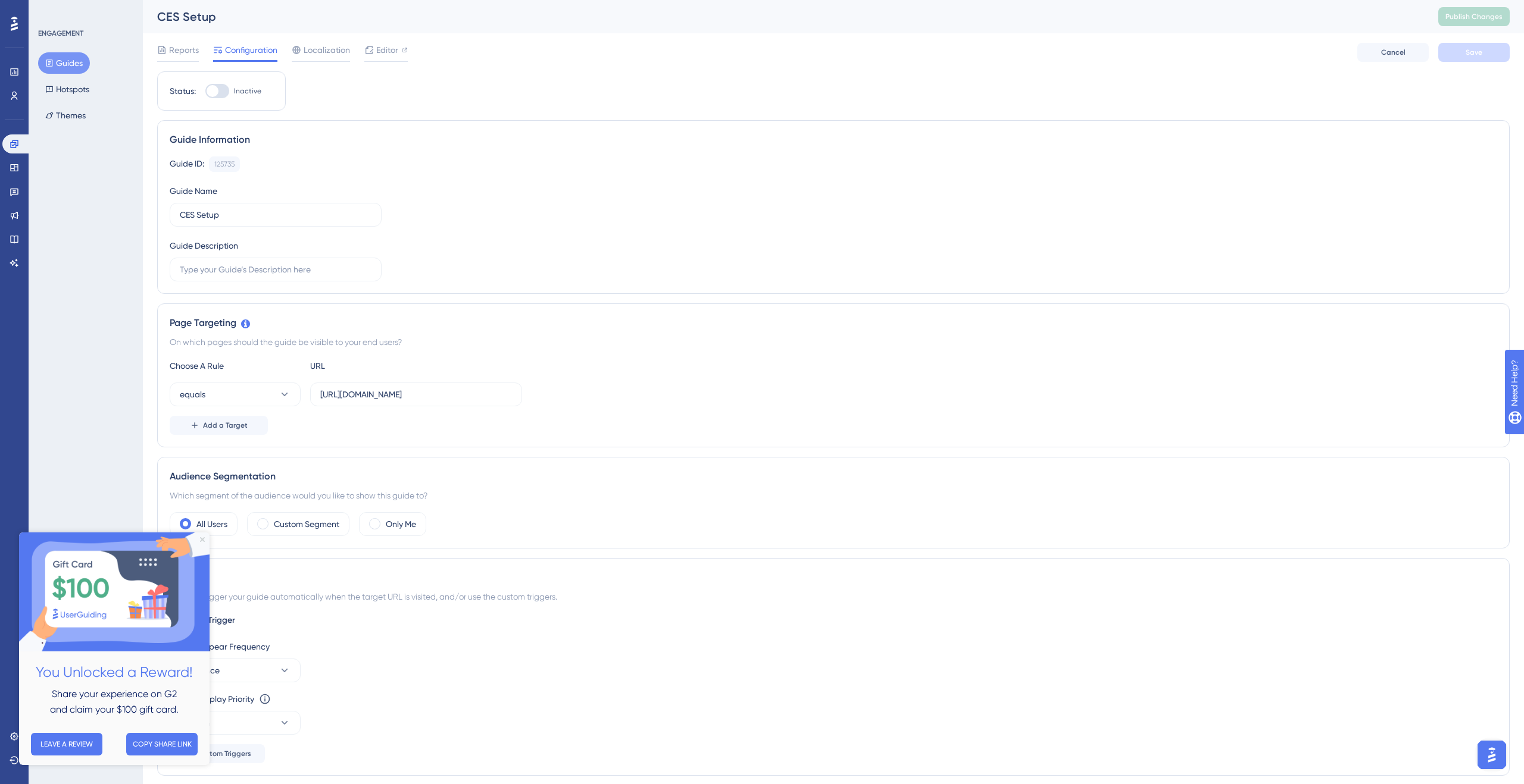
click at [201, 540] on icon "Close Preview" at bounding box center [202, 539] width 4 height 4
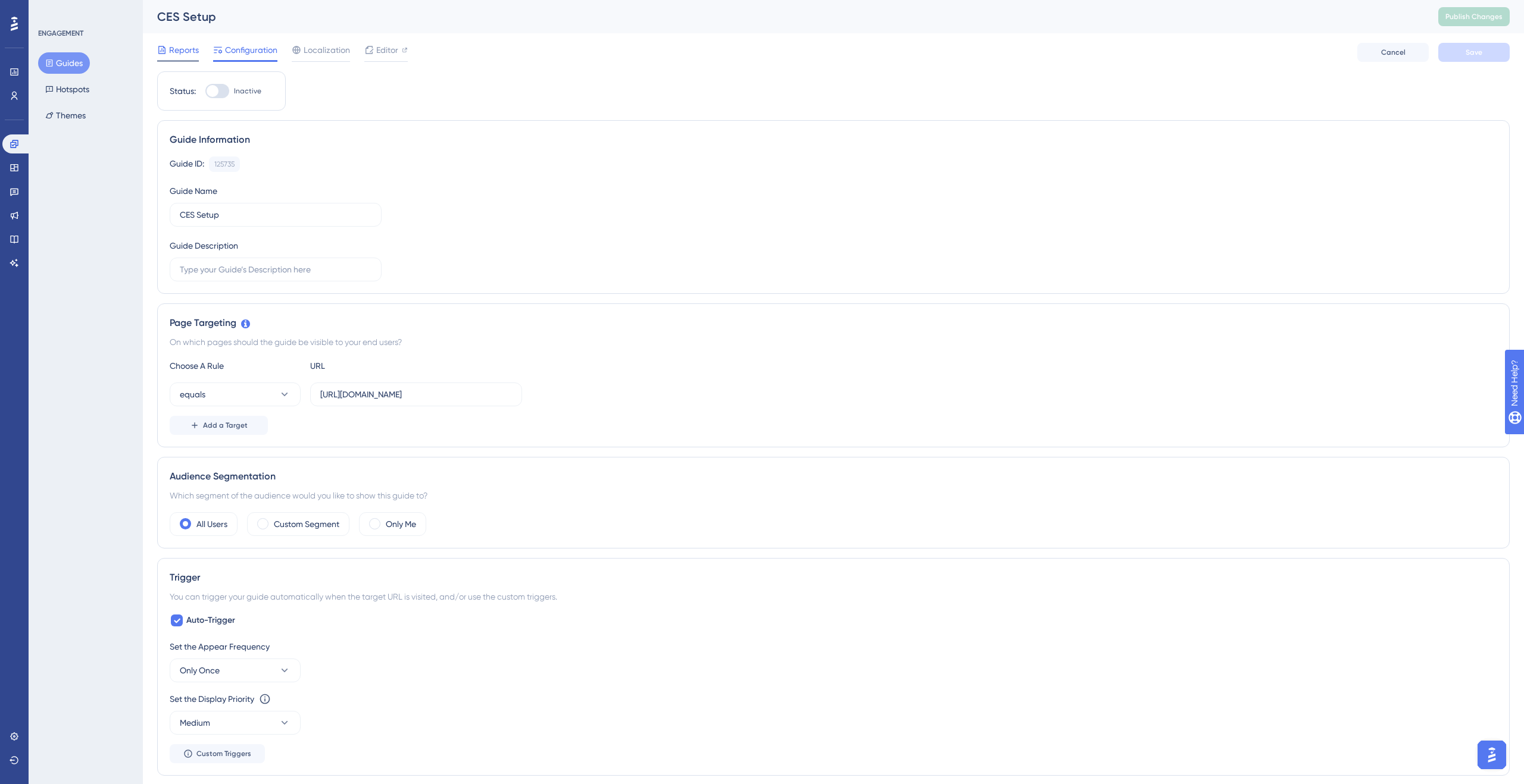
click at [180, 56] on span "Reports" at bounding box center [183, 50] width 30 height 14
